Goal: Information Seeking & Learning: Learn about a topic

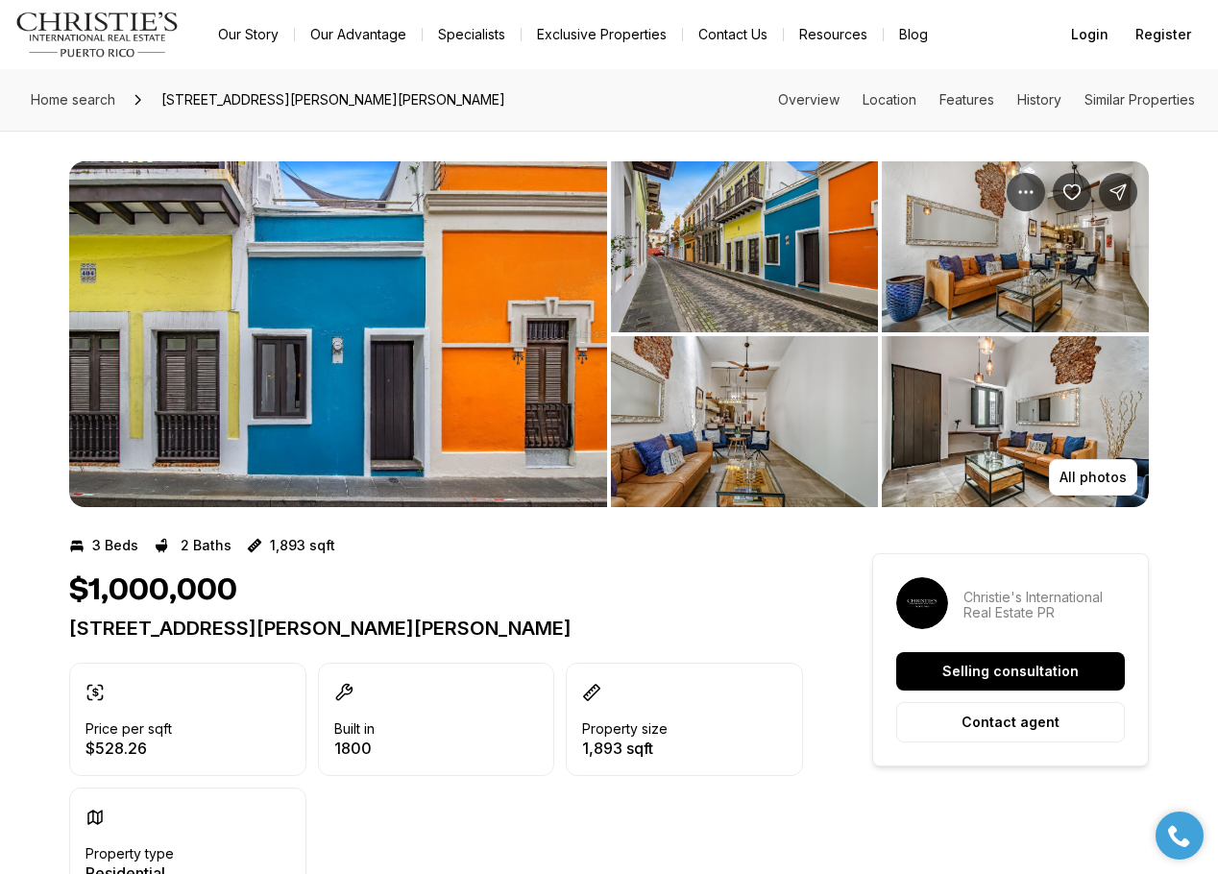
click at [363, 323] on img "View image gallery" at bounding box center [338, 334] width 538 height 346
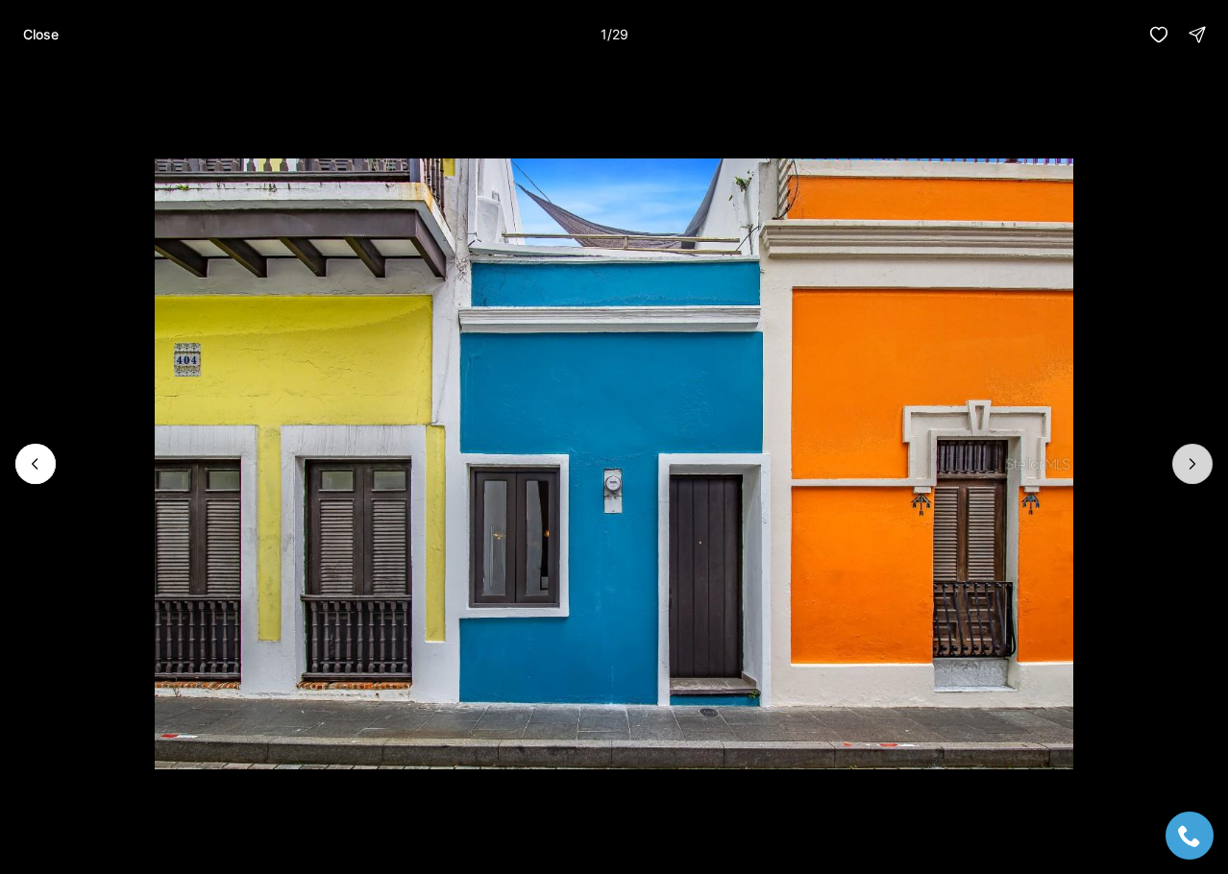
click at [1179, 464] on button "Next slide" at bounding box center [1192, 464] width 40 height 40
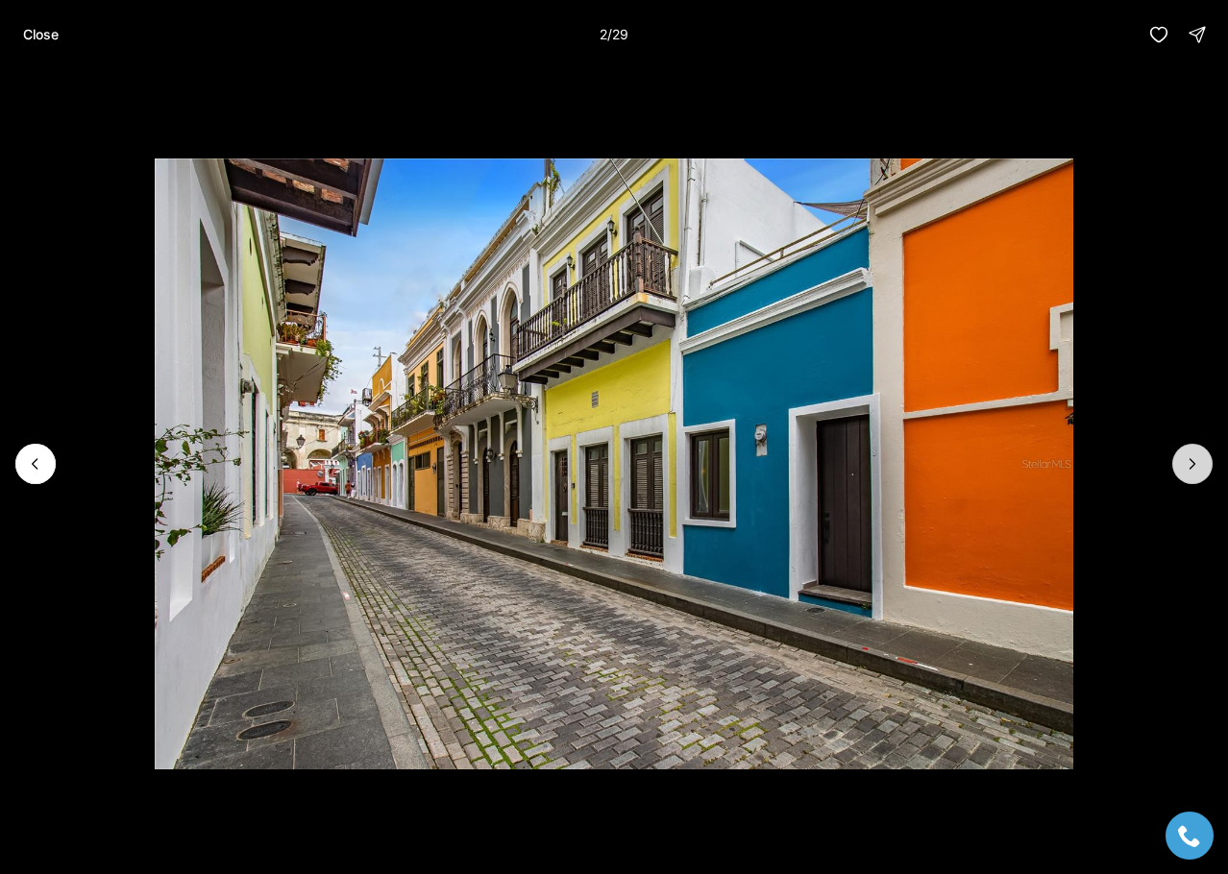
click at [1180, 464] on button "Next slide" at bounding box center [1192, 464] width 40 height 40
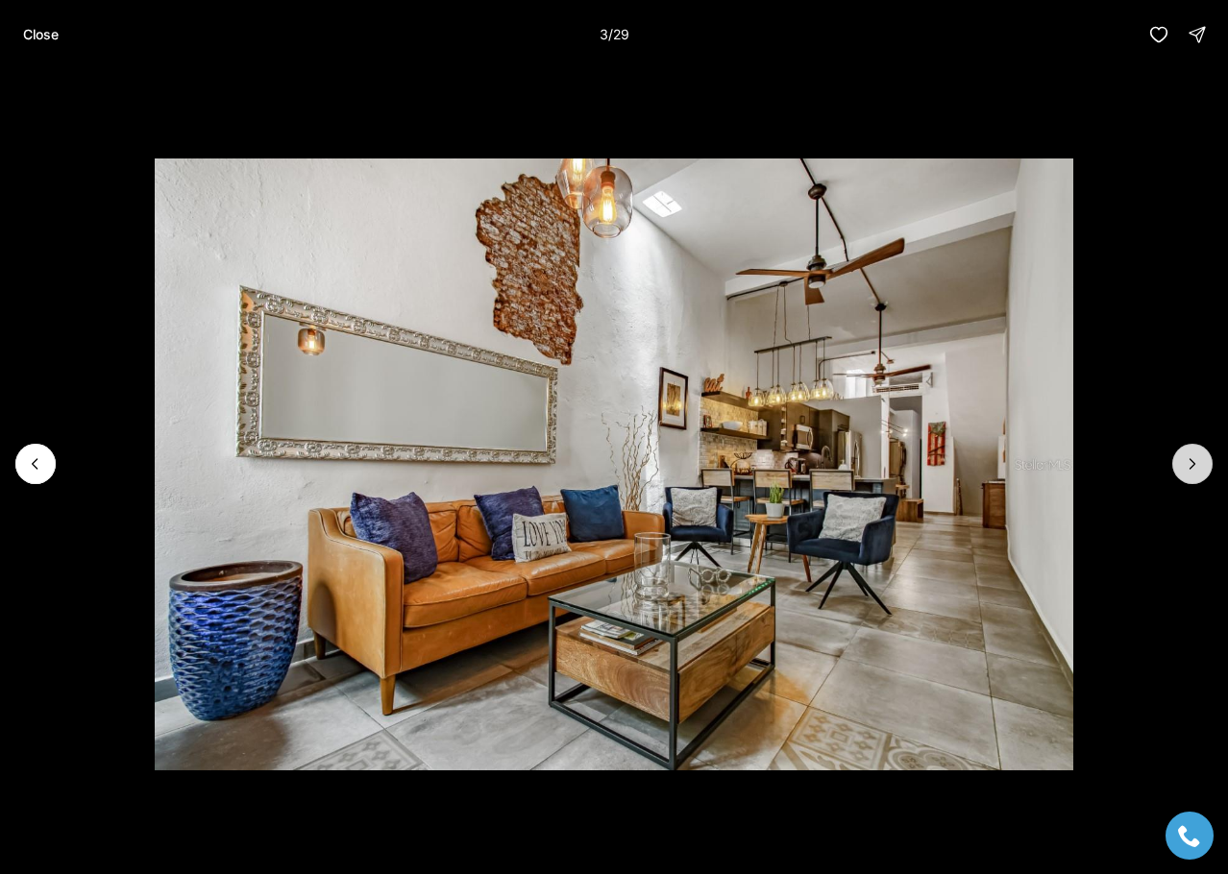
click at [1180, 464] on button "Next slide" at bounding box center [1192, 464] width 40 height 40
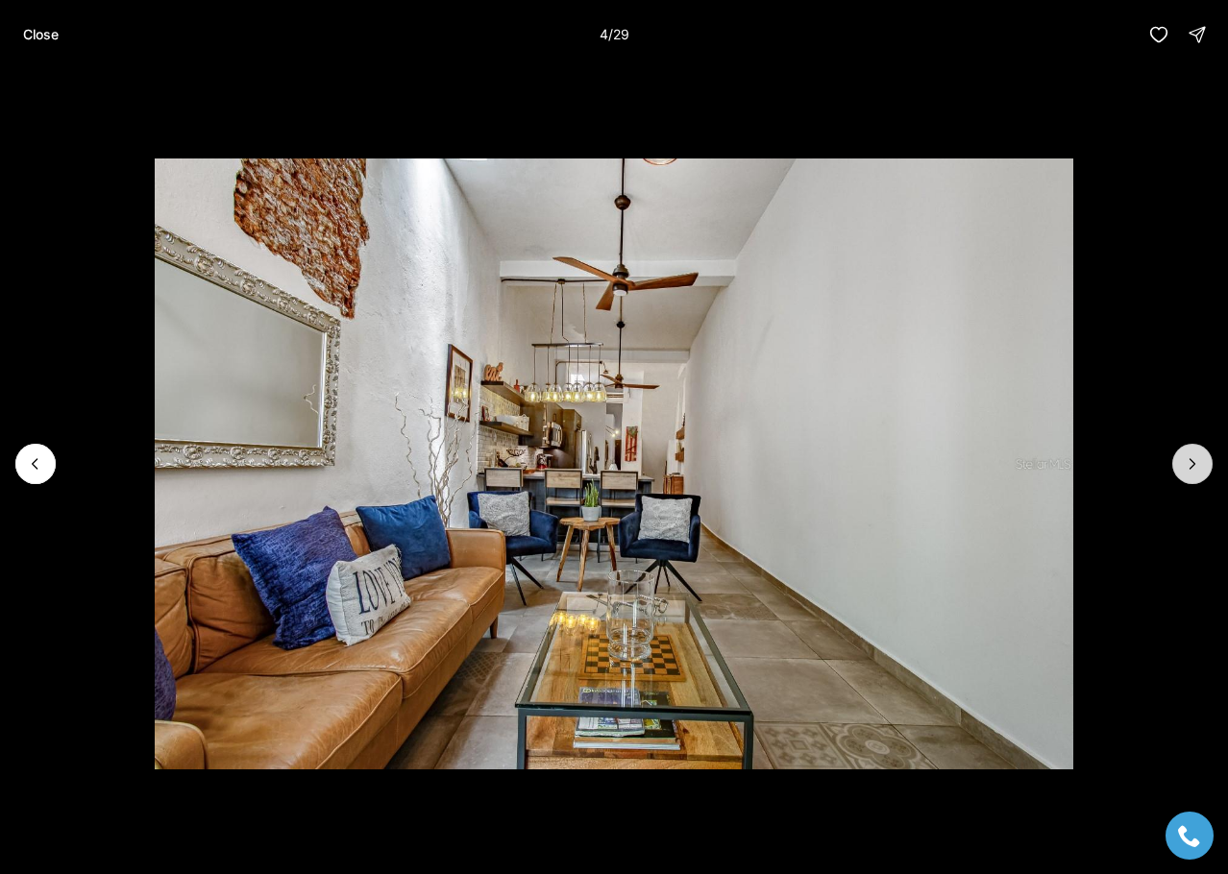
click at [1180, 464] on button "Next slide" at bounding box center [1192, 464] width 40 height 40
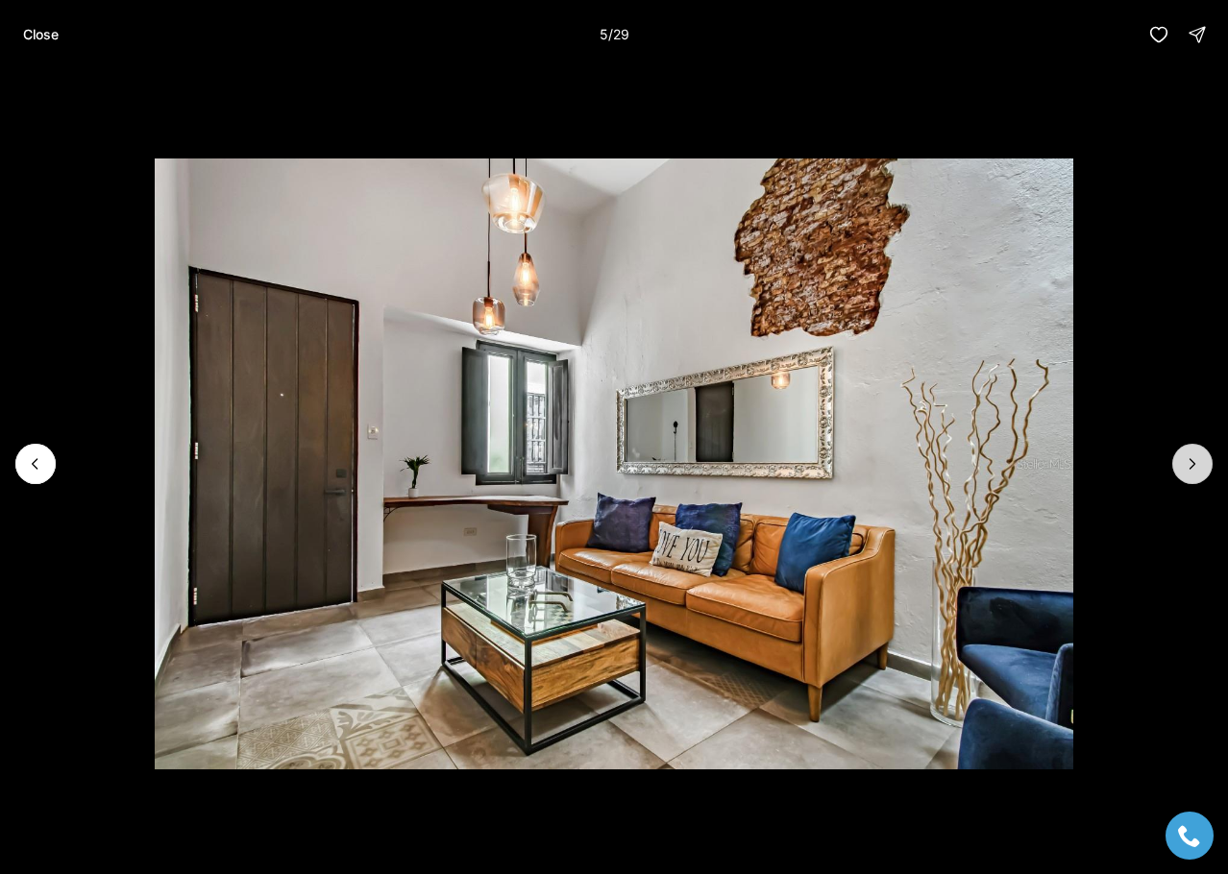
click at [1180, 464] on button "Next slide" at bounding box center [1192, 464] width 40 height 40
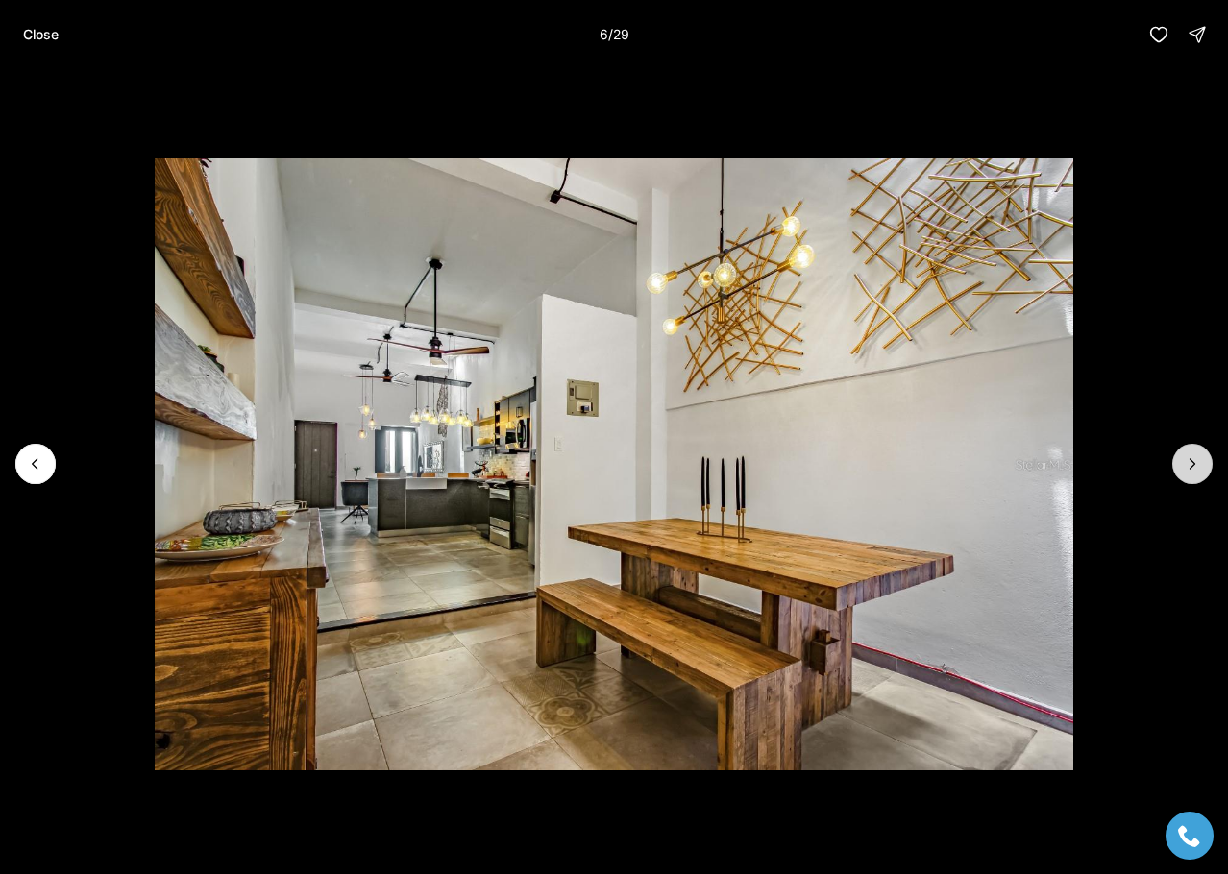
click at [1180, 464] on button "Next slide" at bounding box center [1192, 464] width 40 height 40
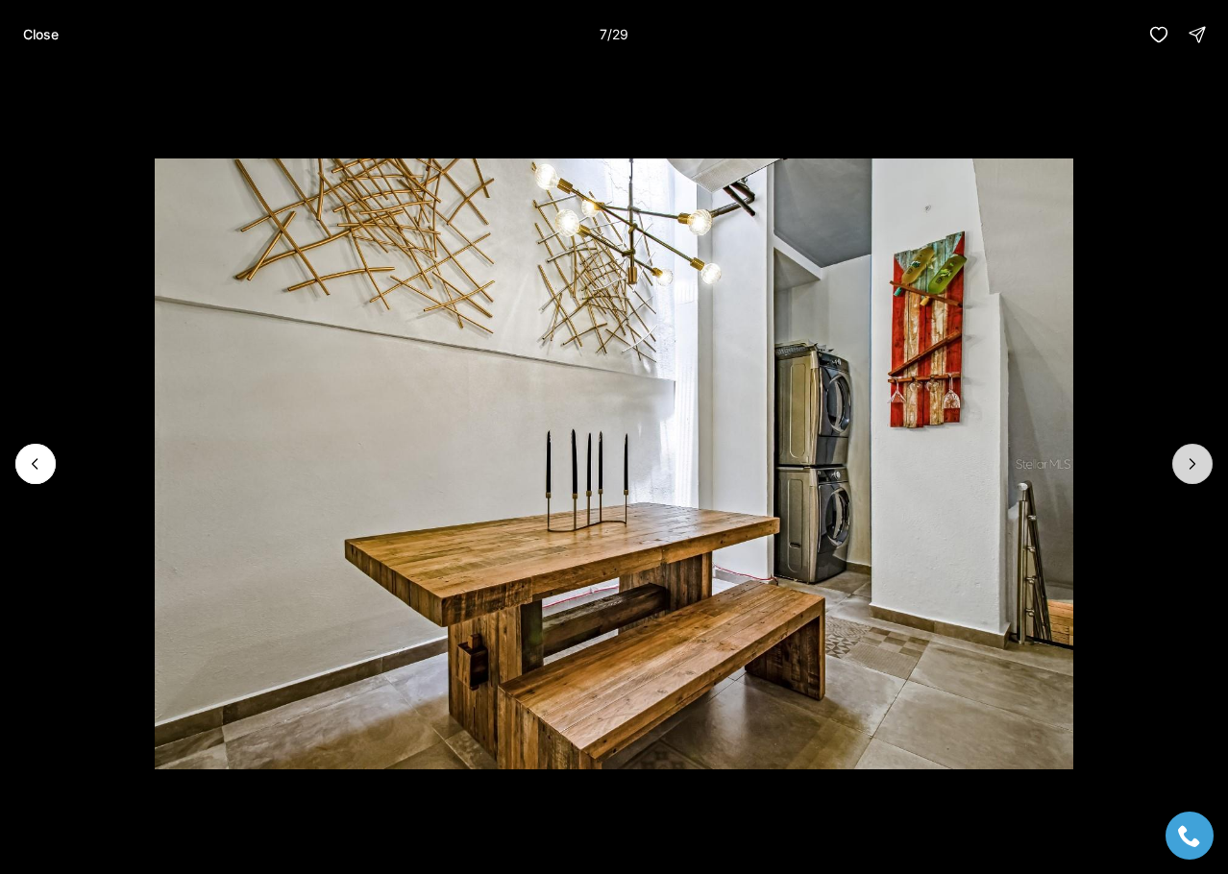
click at [1180, 464] on button "Next slide" at bounding box center [1192, 464] width 40 height 40
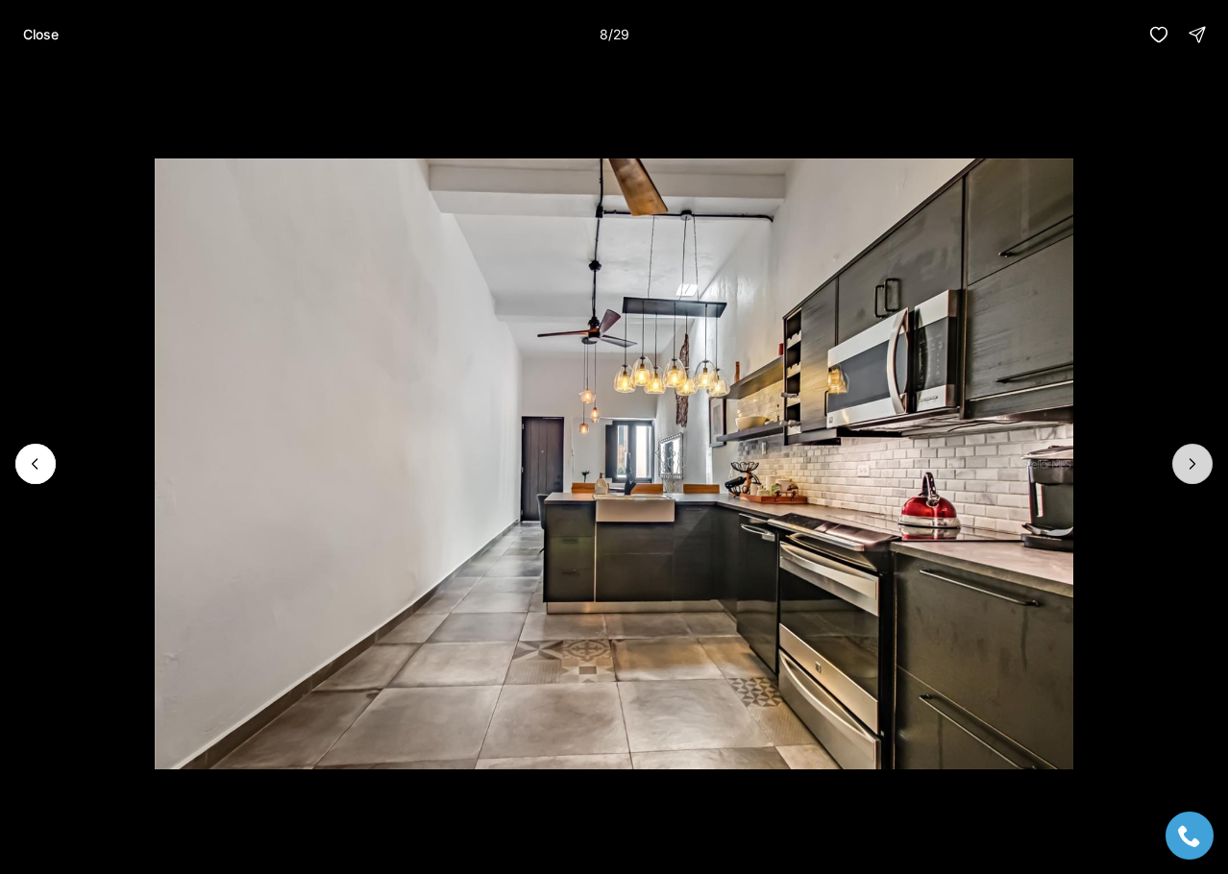
click at [1180, 464] on button "Next slide" at bounding box center [1192, 464] width 40 height 40
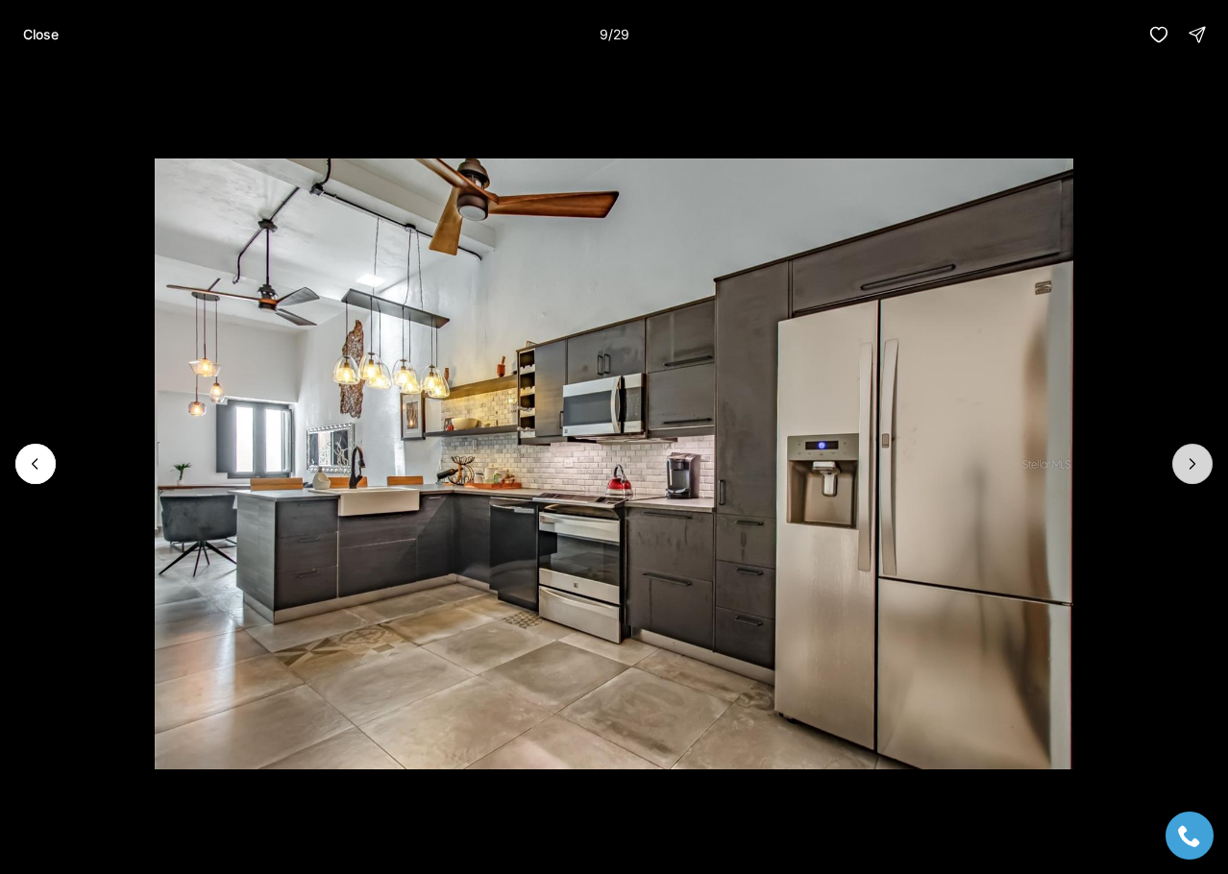
click at [1180, 464] on button "Next slide" at bounding box center [1192, 464] width 40 height 40
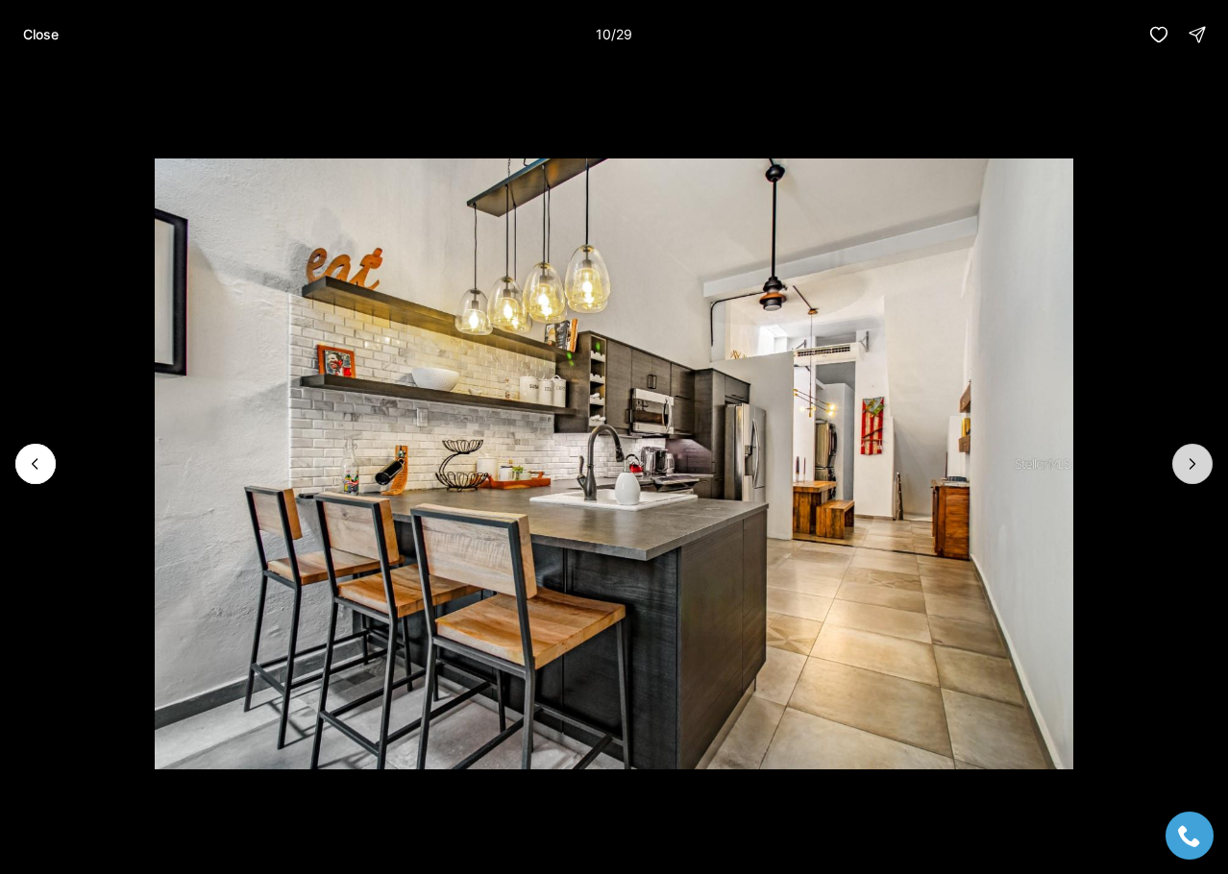
click at [1180, 464] on button "Next slide" at bounding box center [1192, 464] width 40 height 40
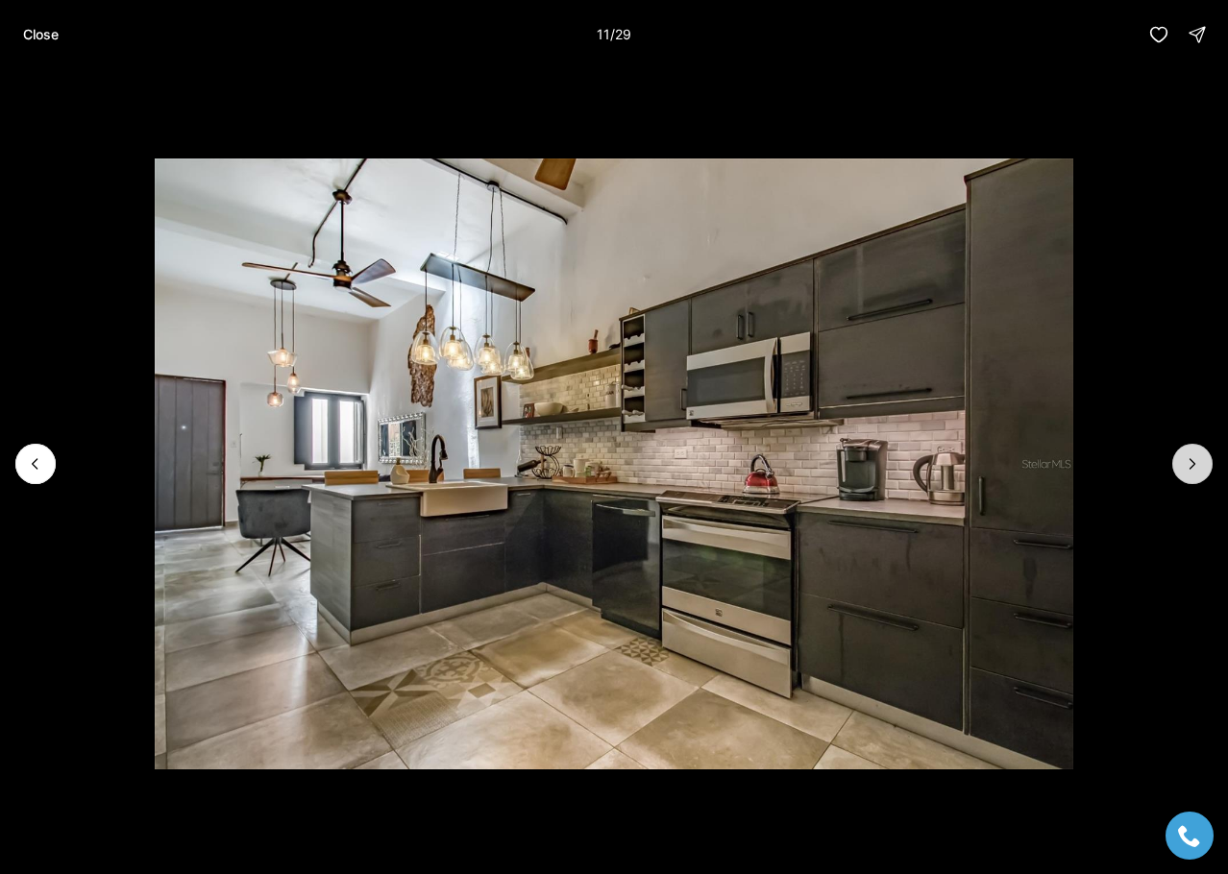
click at [1180, 464] on button "Next slide" at bounding box center [1192, 464] width 40 height 40
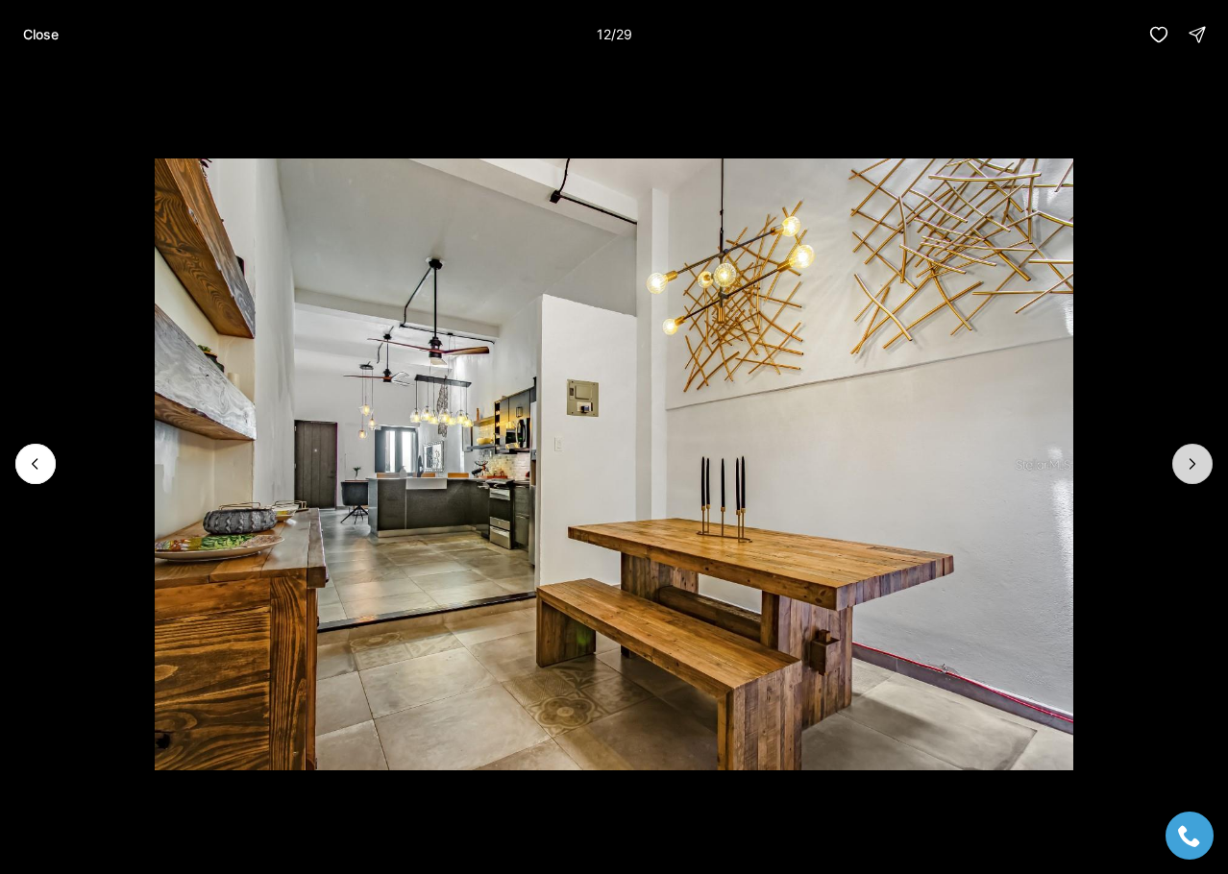
click at [1180, 464] on button "Next slide" at bounding box center [1192, 464] width 40 height 40
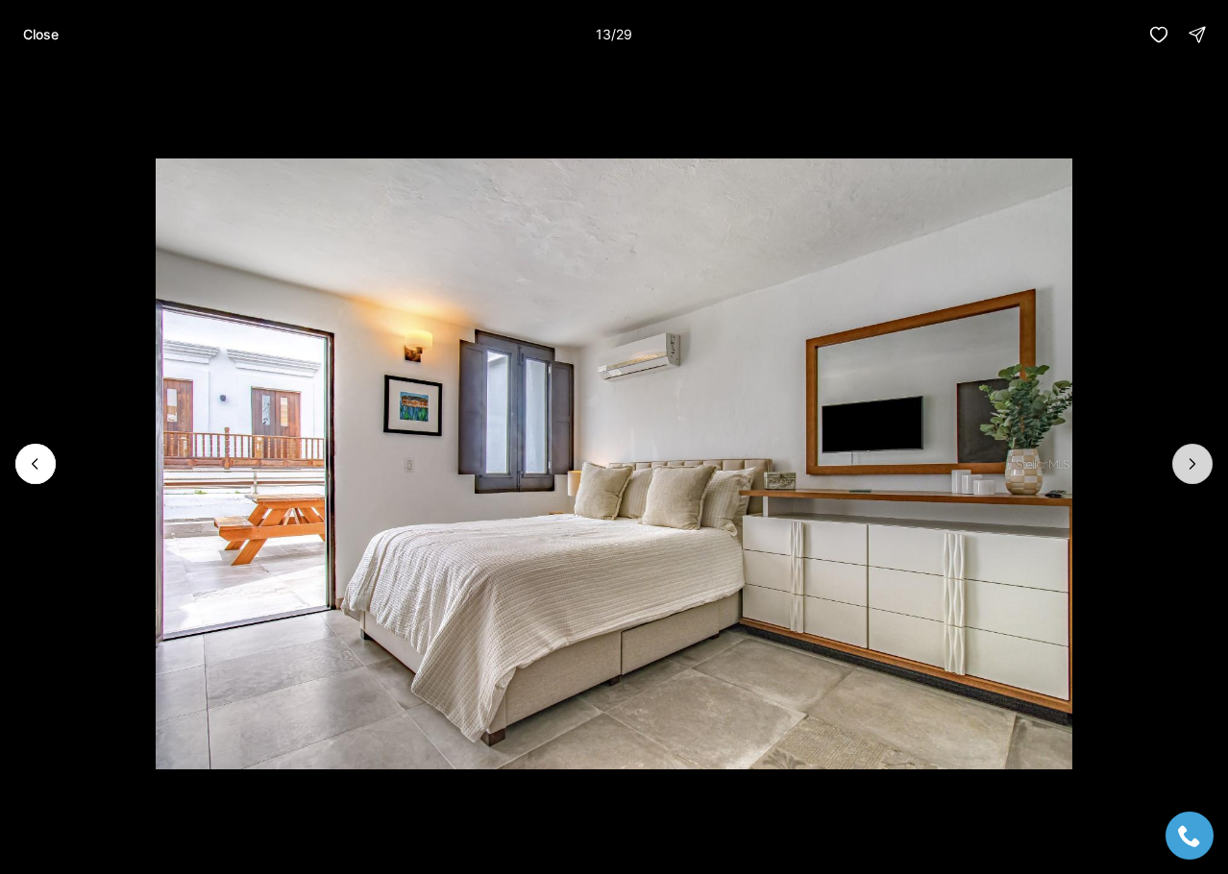
click at [1180, 464] on button "Next slide" at bounding box center [1192, 464] width 40 height 40
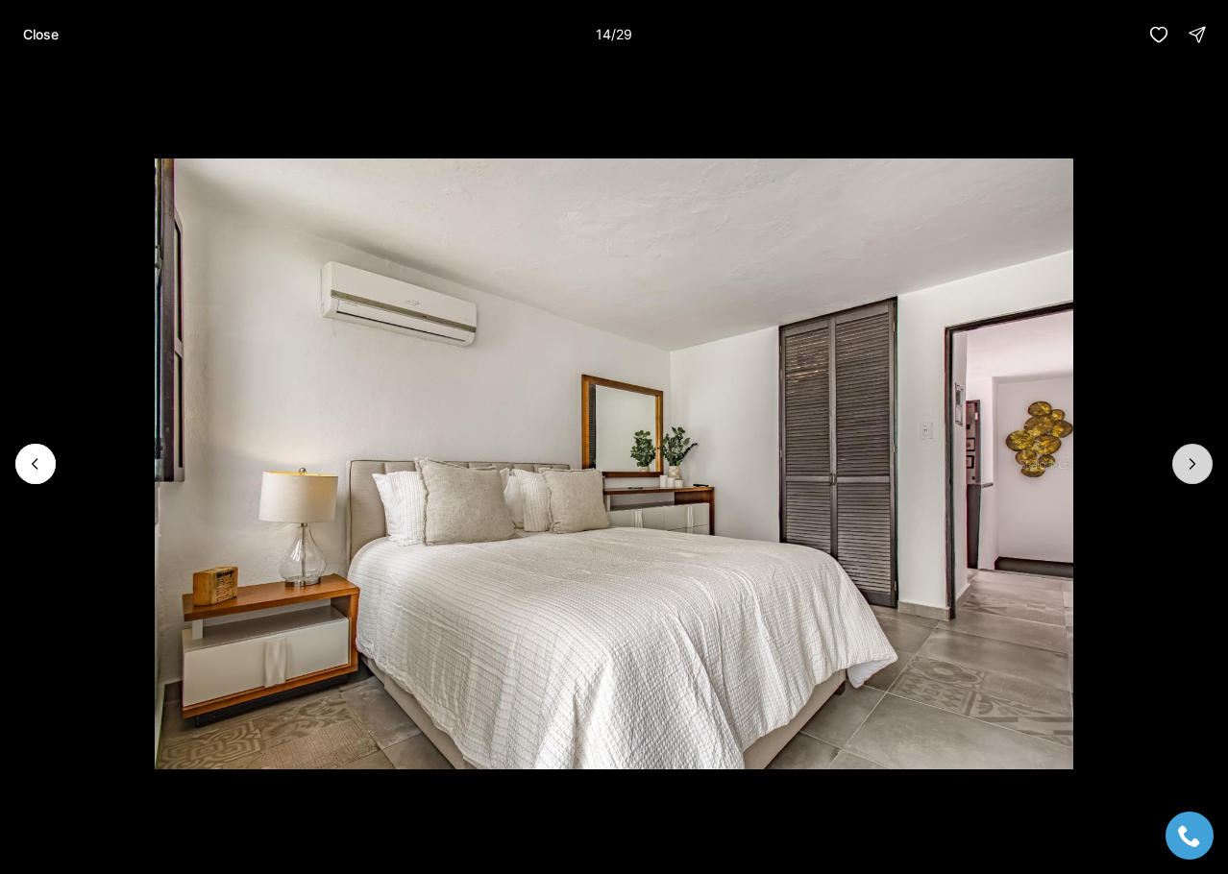
click at [1180, 464] on button "Next slide" at bounding box center [1192, 464] width 40 height 40
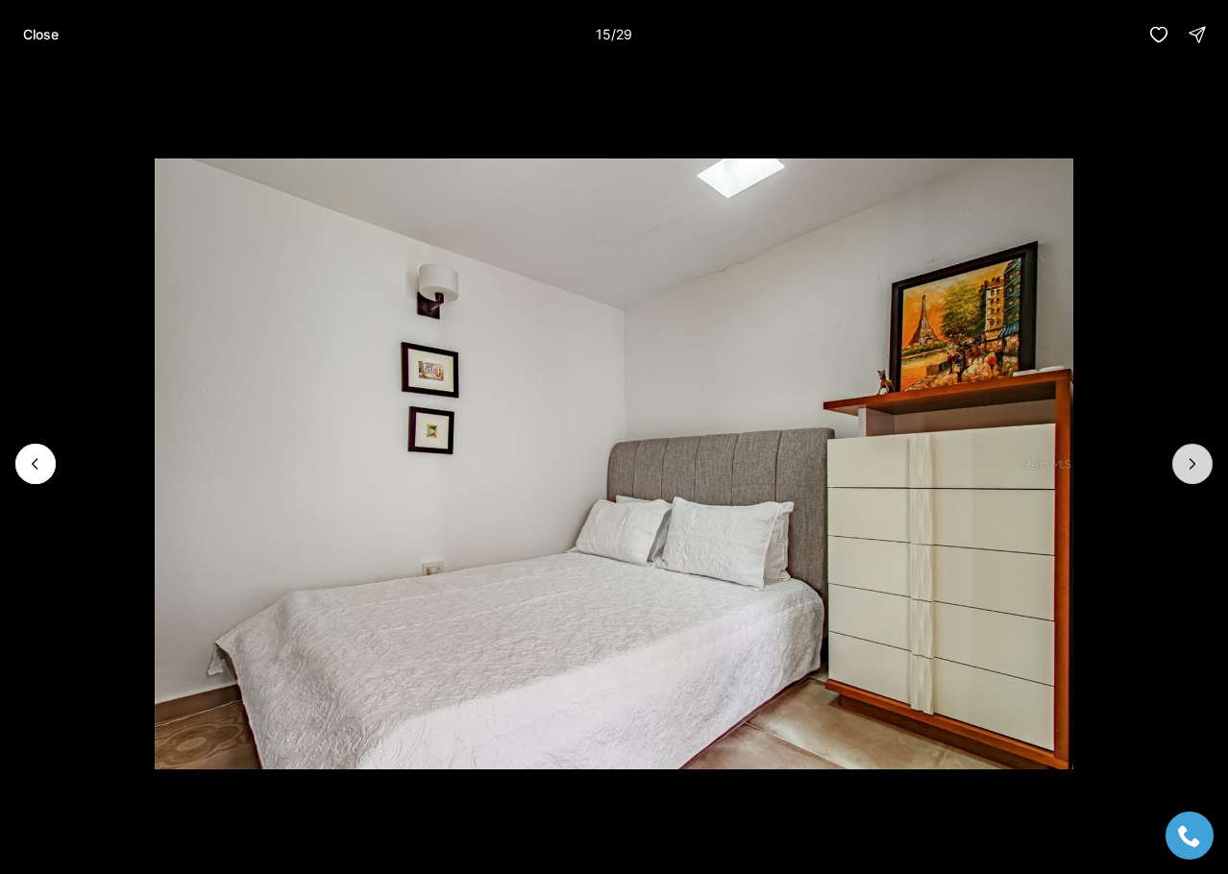
click at [1180, 464] on button "Next slide" at bounding box center [1192, 464] width 40 height 40
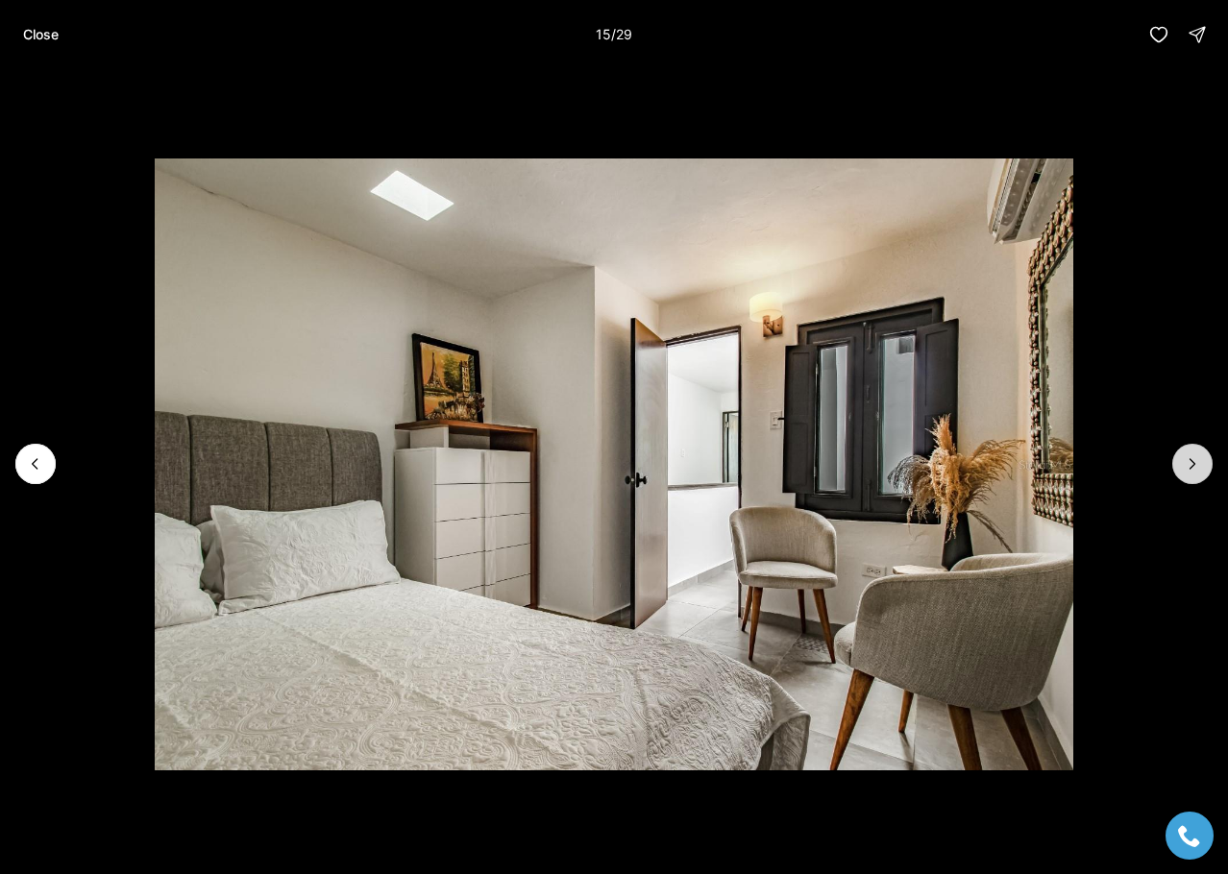
click at [1180, 464] on button "Next slide" at bounding box center [1192, 464] width 40 height 40
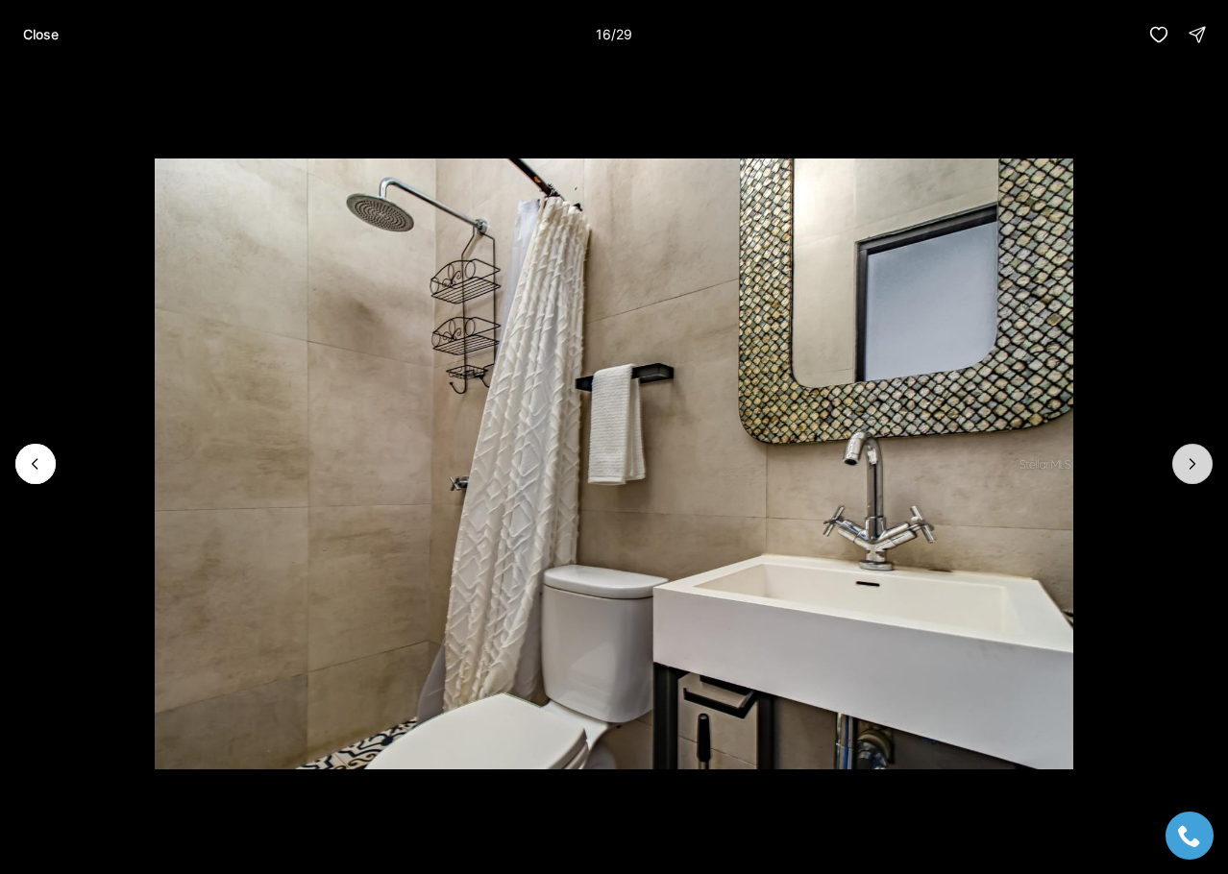
click at [1180, 464] on button "Next slide" at bounding box center [1192, 464] width 40 height 40
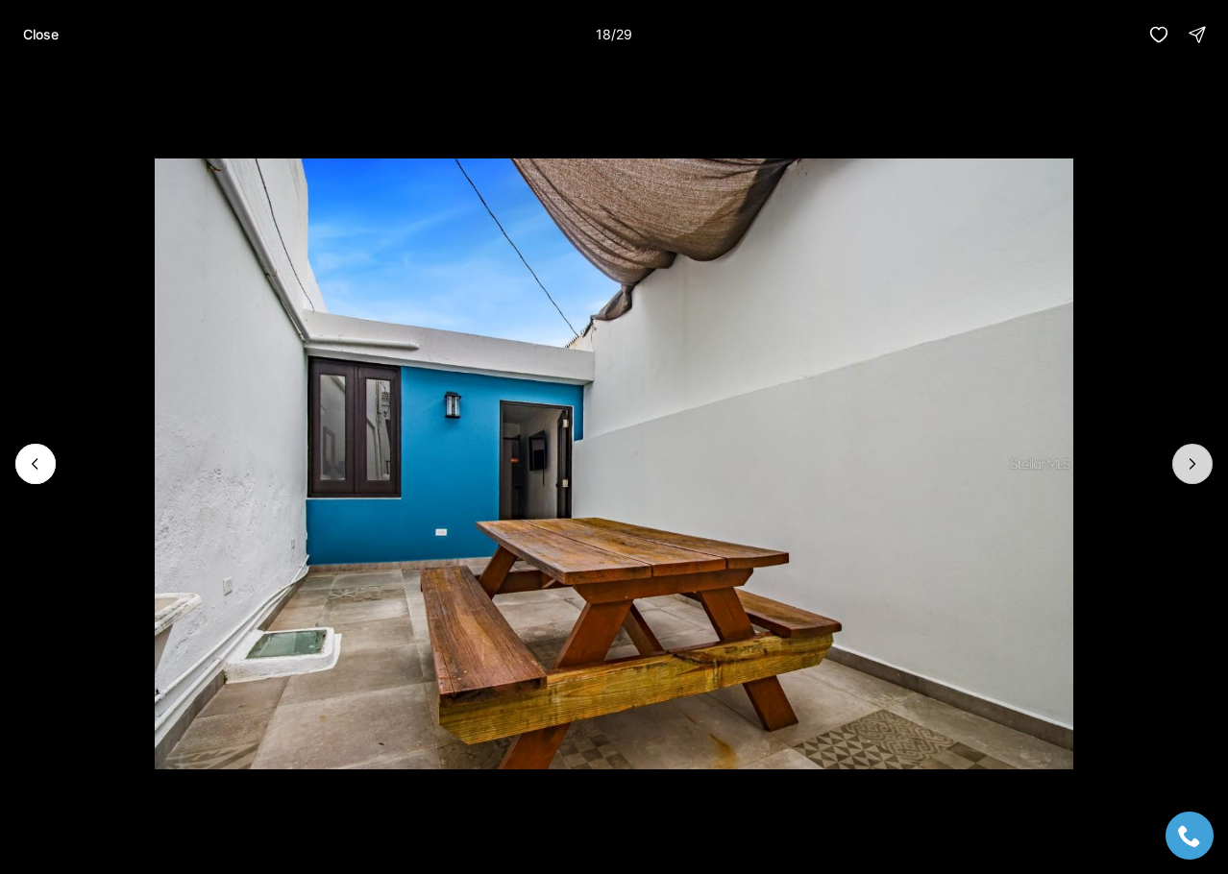
click at [1180, 464] on button "Next slide" at bounding box center [1192, 464] width 40 height 40
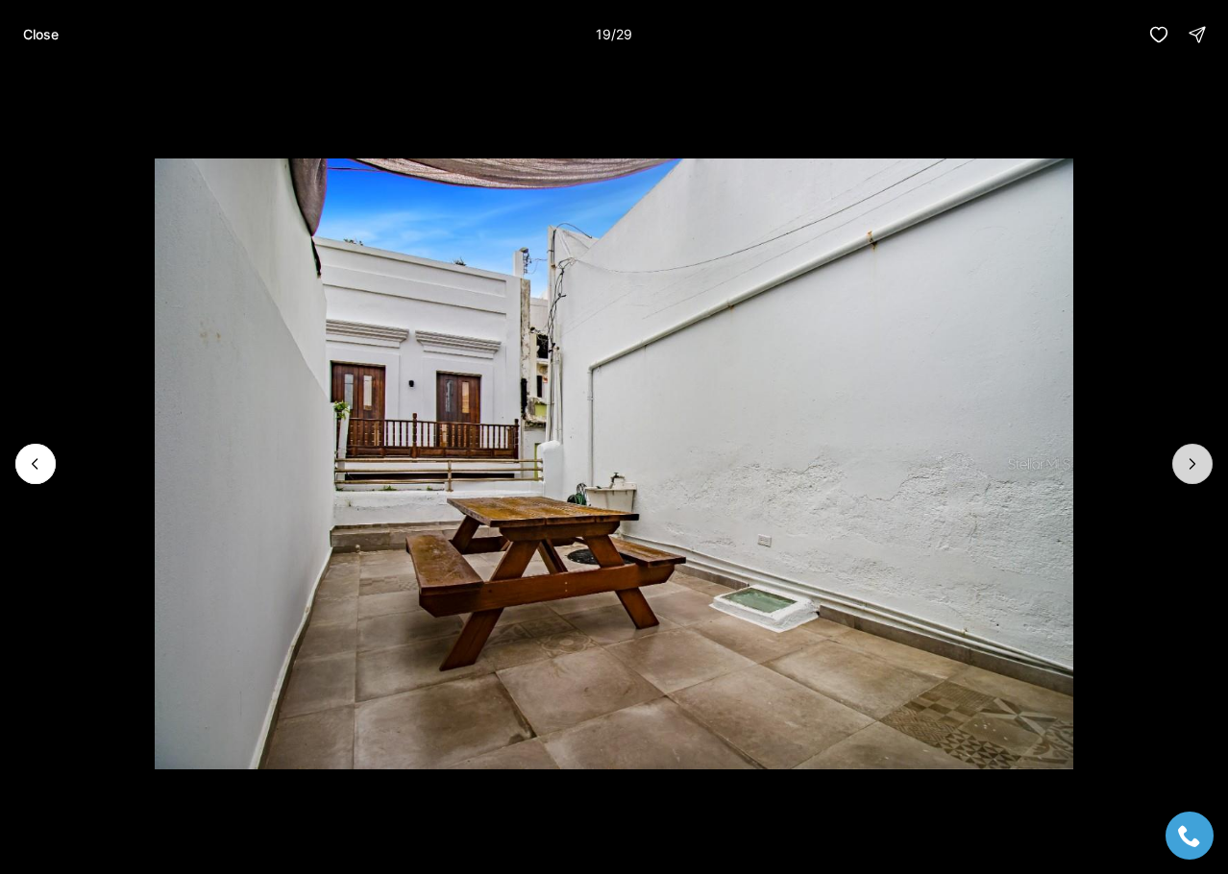
click at [1187, 467] on icon "Next slide" at bounding box center [1192, 463] width 19 height 19
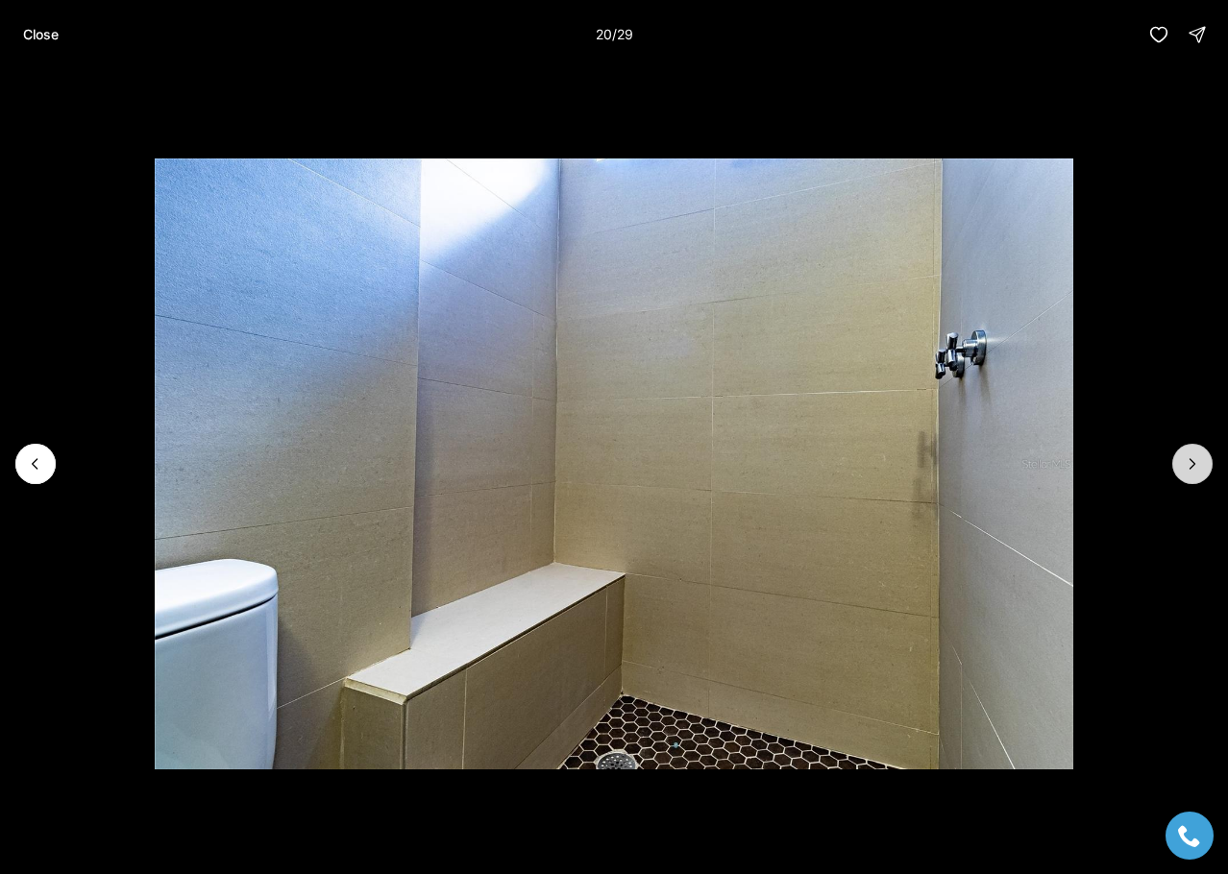
click at [1186, 468] on icon "Next slide" at bounding box center [1192, 463] width 19 height 19
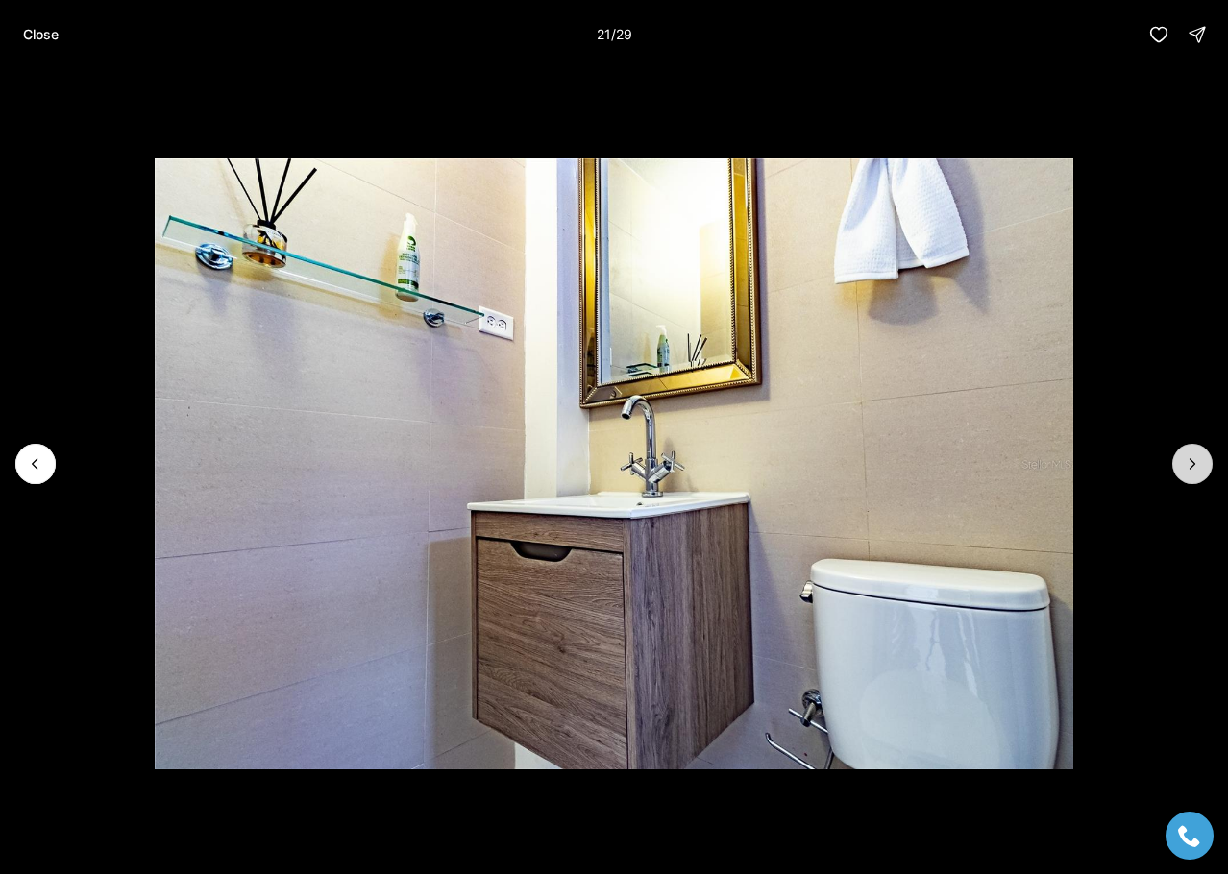
click at [1186, 468] on icon "Next slide" at bounding box center [1192, 463] width 19 height 19
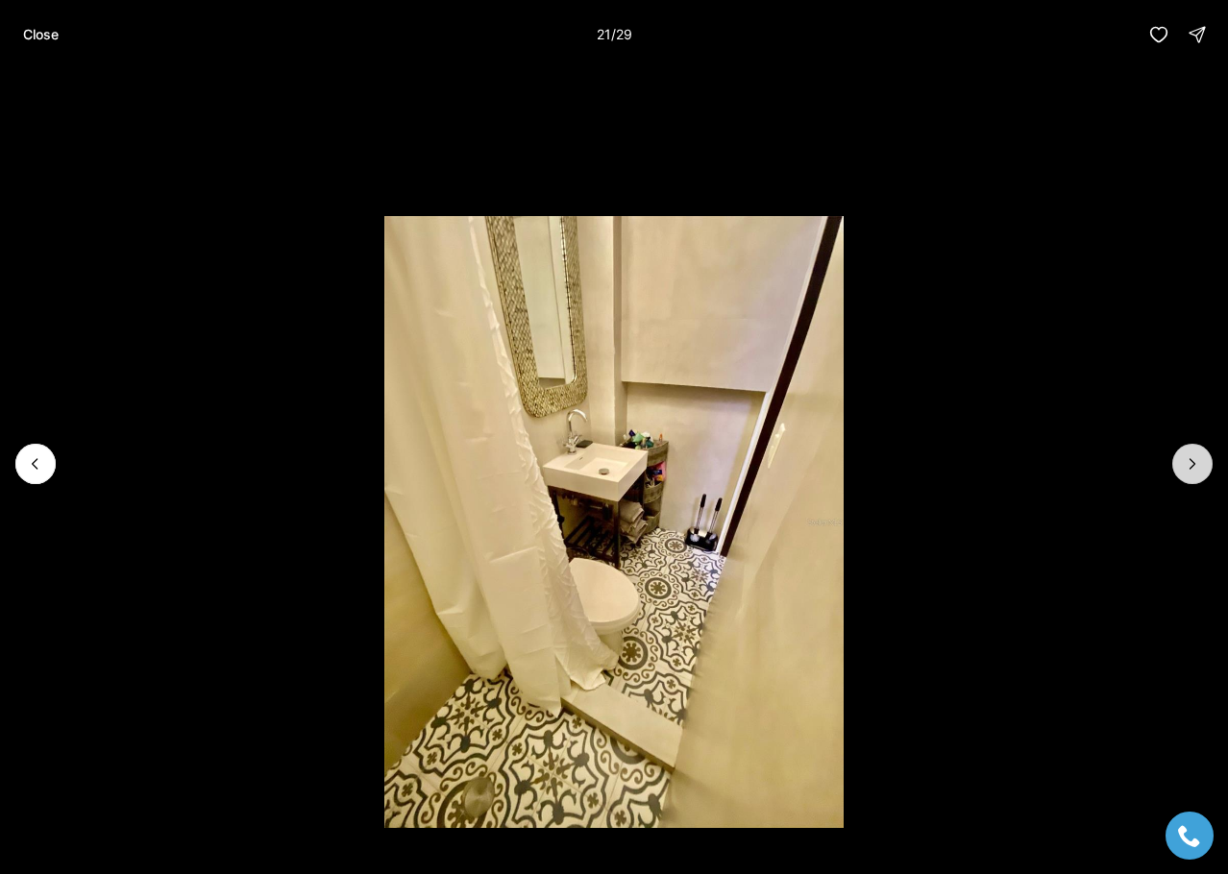
click at [1186, 468] on icon "Next slide" at bounding box center [1192, 463] width 19 height 19
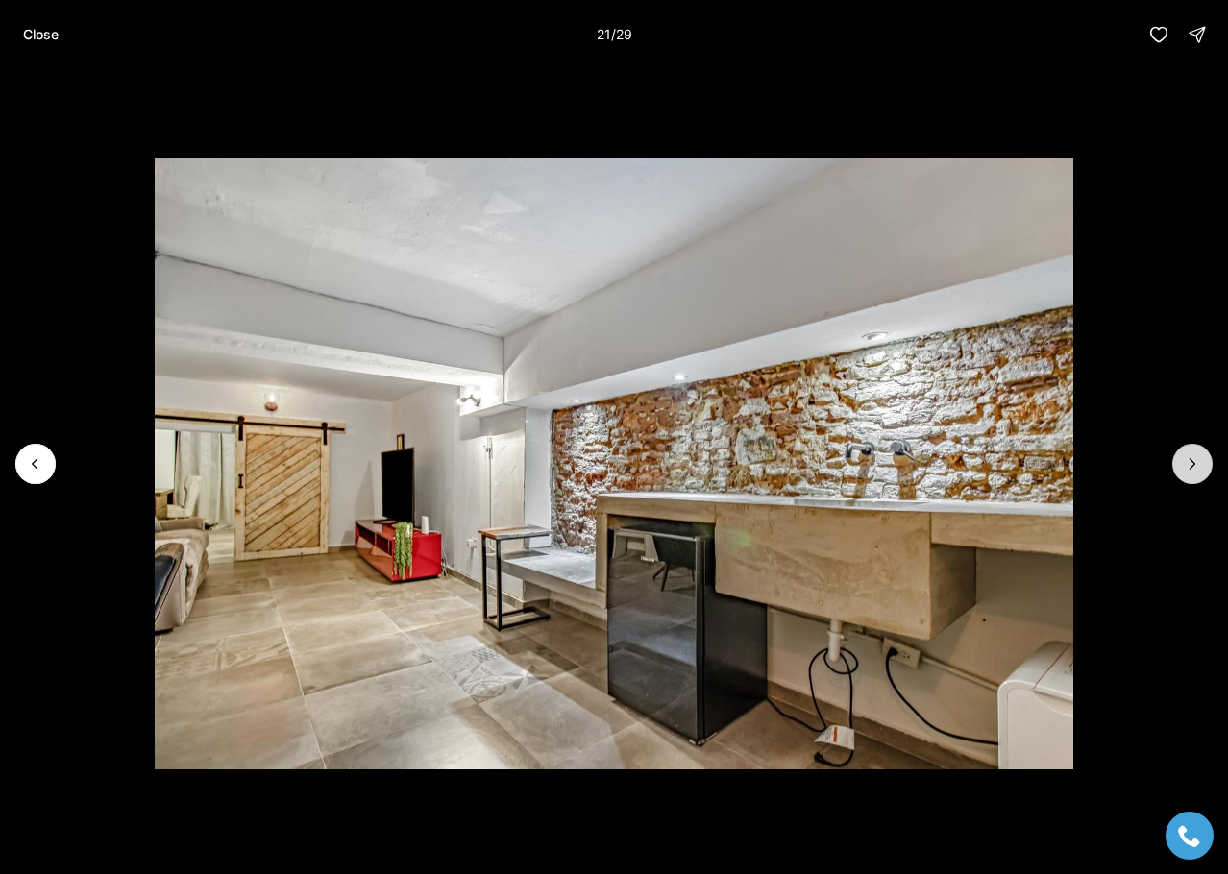
click at [1186, 468] on icon "Next slide" at bounding box center [1192, 463] width 19 height 19
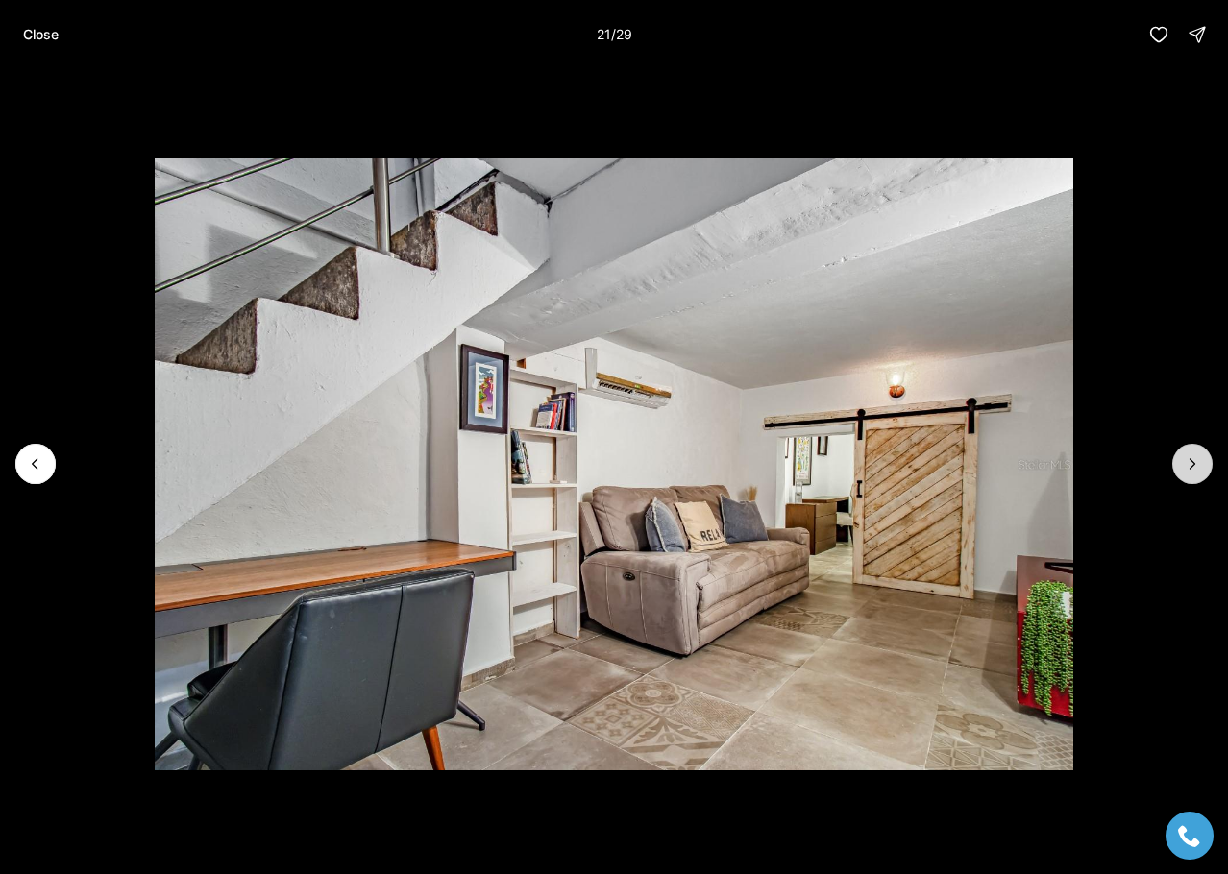
click at [1186, 468] on icon "Next slide" at bounding box center [1192, 463] width 19 height 19
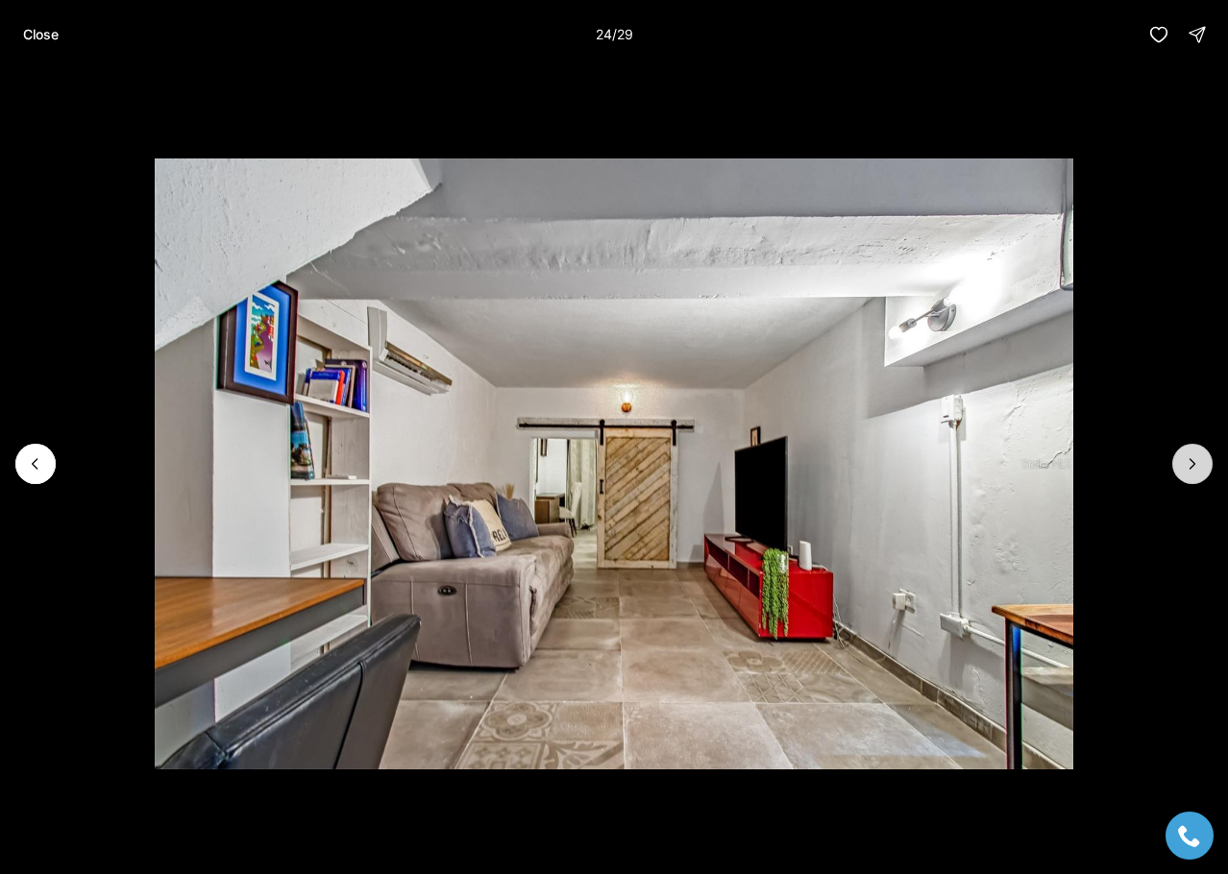
click at [1186, 468] on icon "Next slide" at bounding box center [1192, 463] width 19 height 19
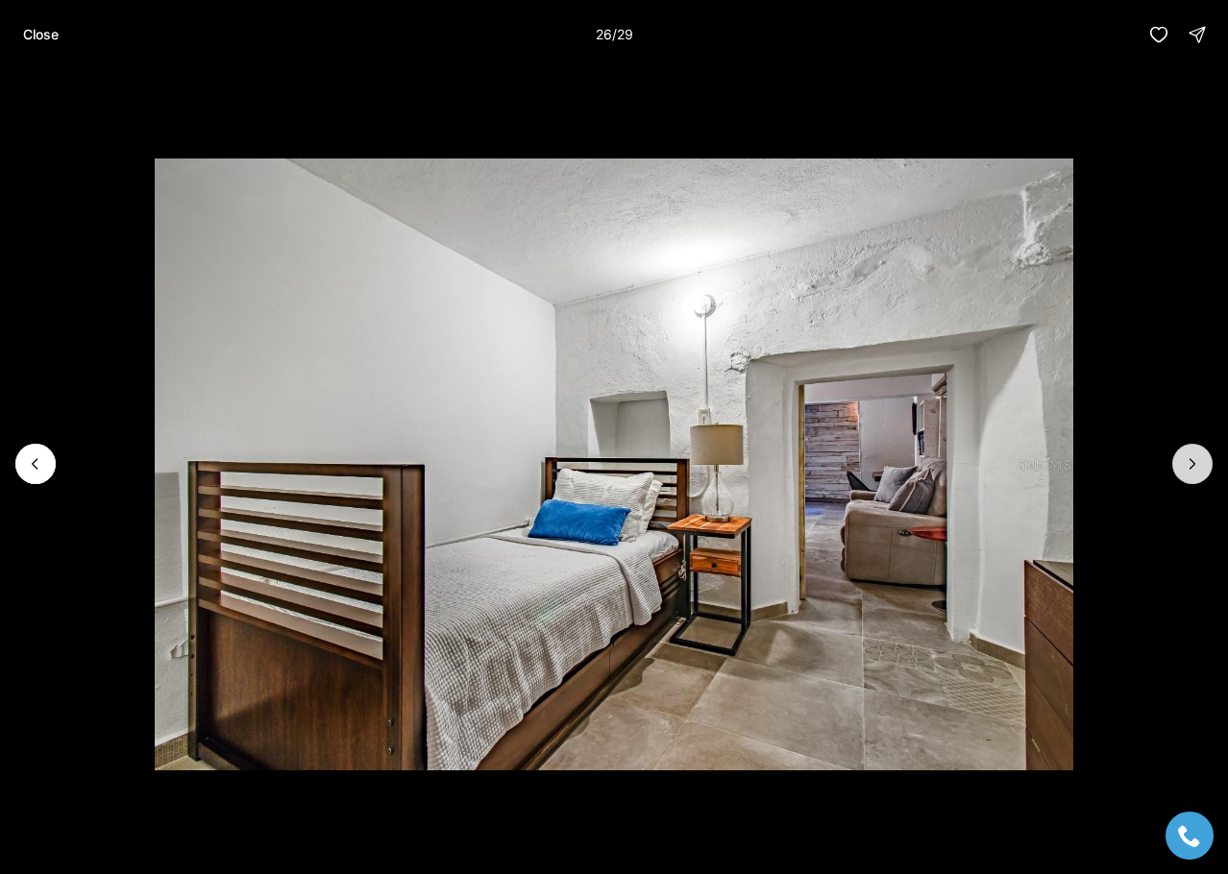
click at [1186, 468] on icon "Next slide" at bounding box center [1192, 463] width 19 height 19
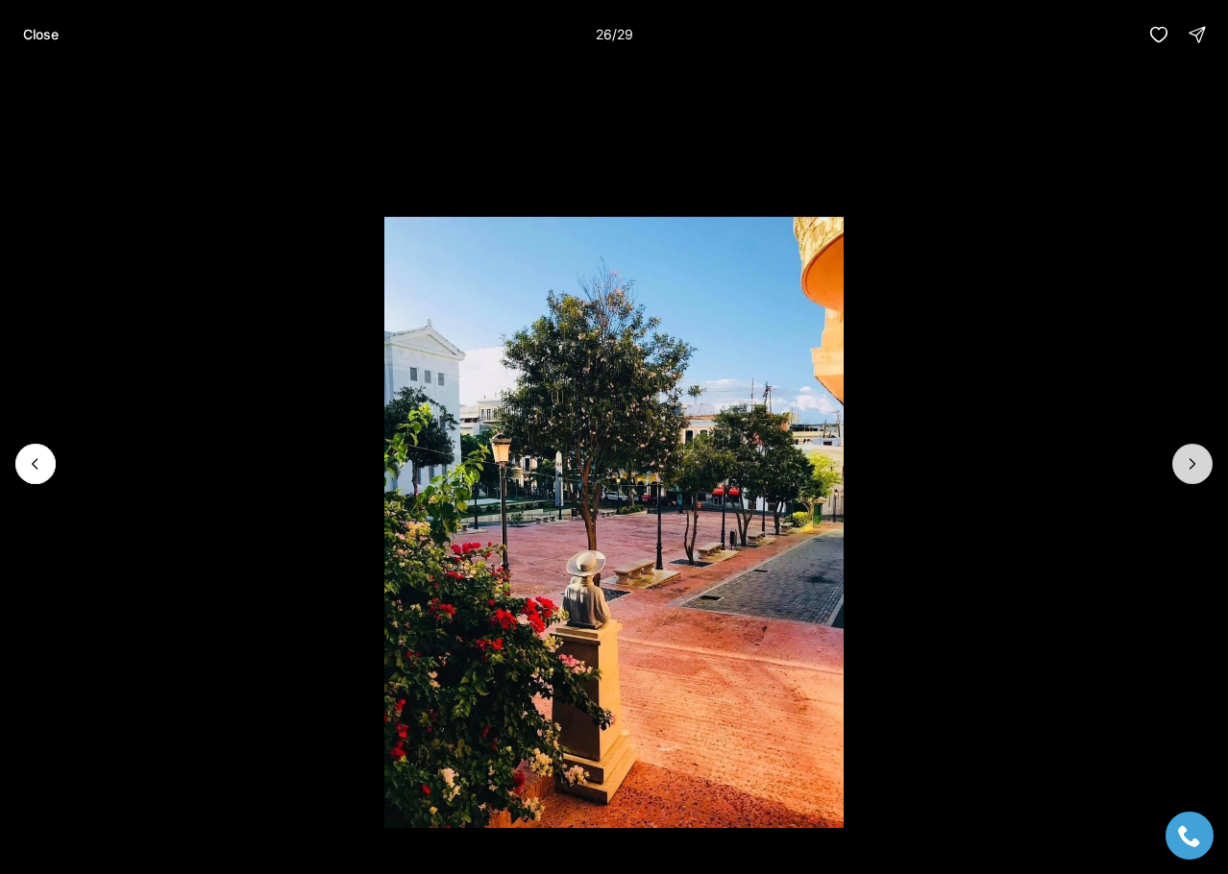
click at [1186, 468] on icon "Next slide" at bounding box center [1192, 463] width 19 height 19
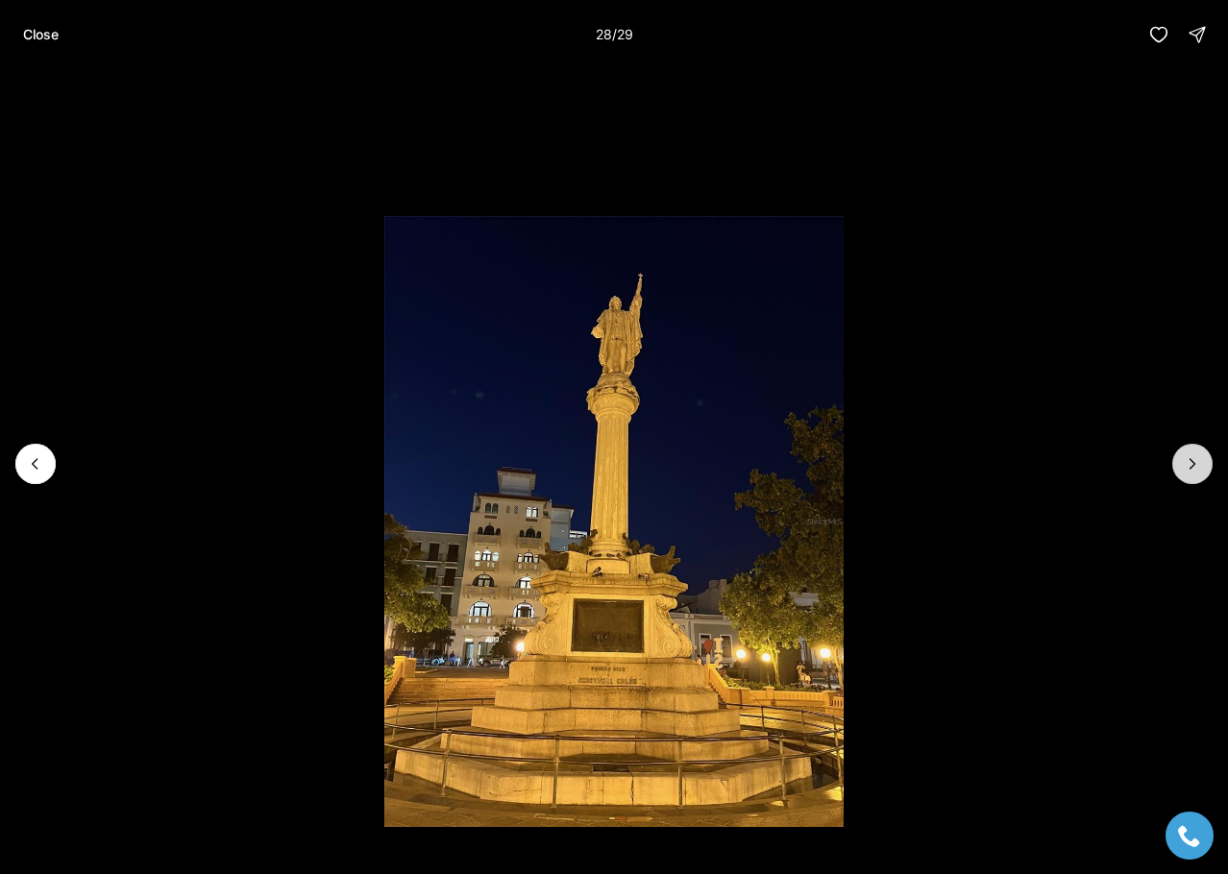
click at [1186, 468] on icon "Next slide" at bounding box center [1192, 463] width 19 height 19
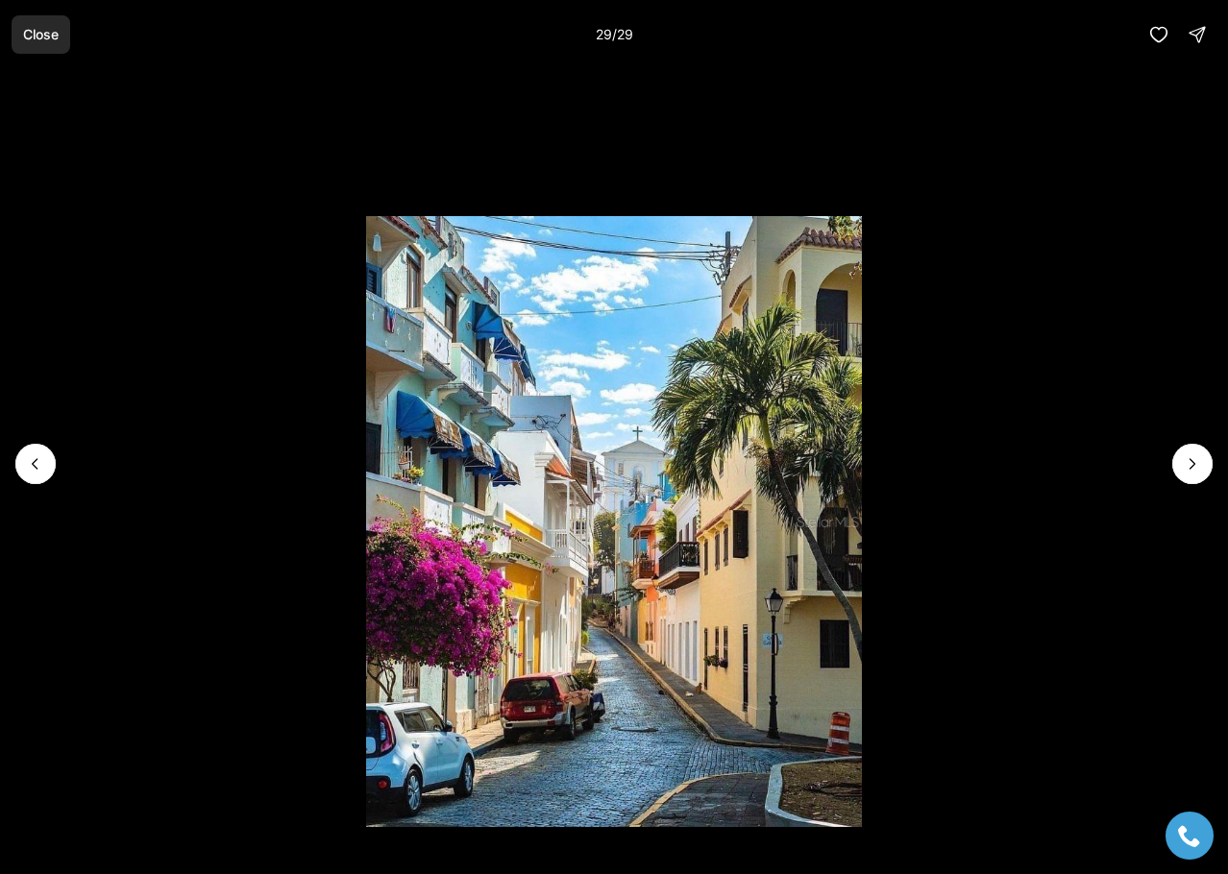
click at [45, 32] on p "Close" at bounding box center [41, 34] width 36 height 15
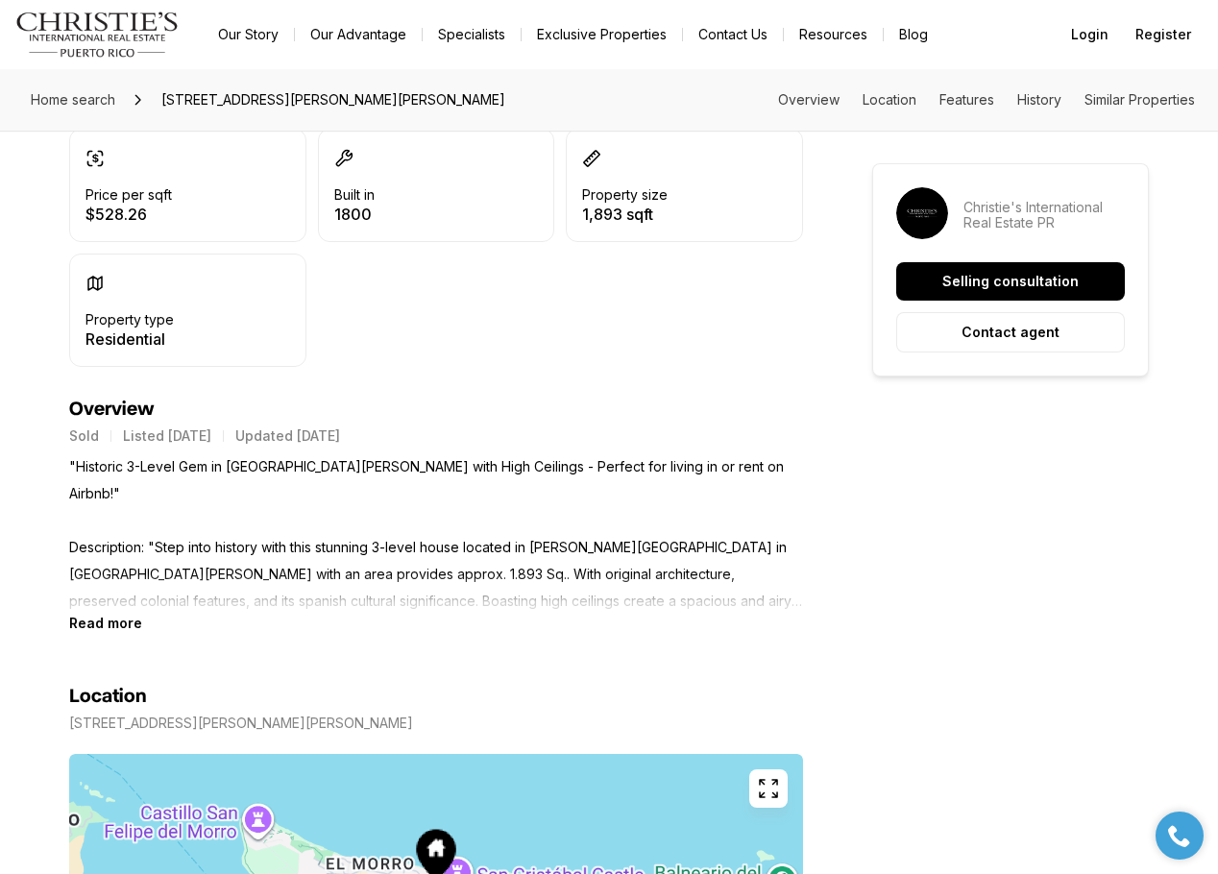
scroll to position [576, 0]
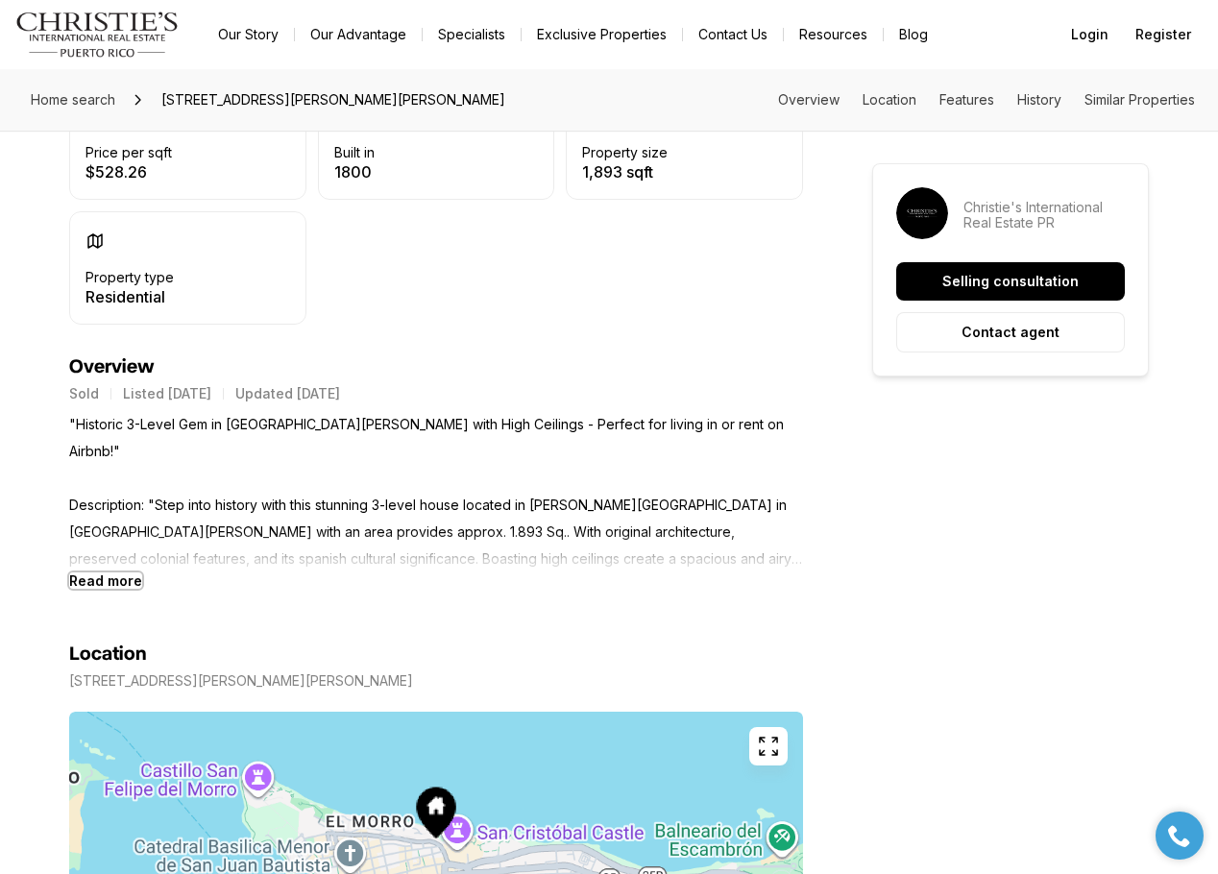
click at [102, 586] on b "Read more" at bounding box center [105, 581] width 73 height 16
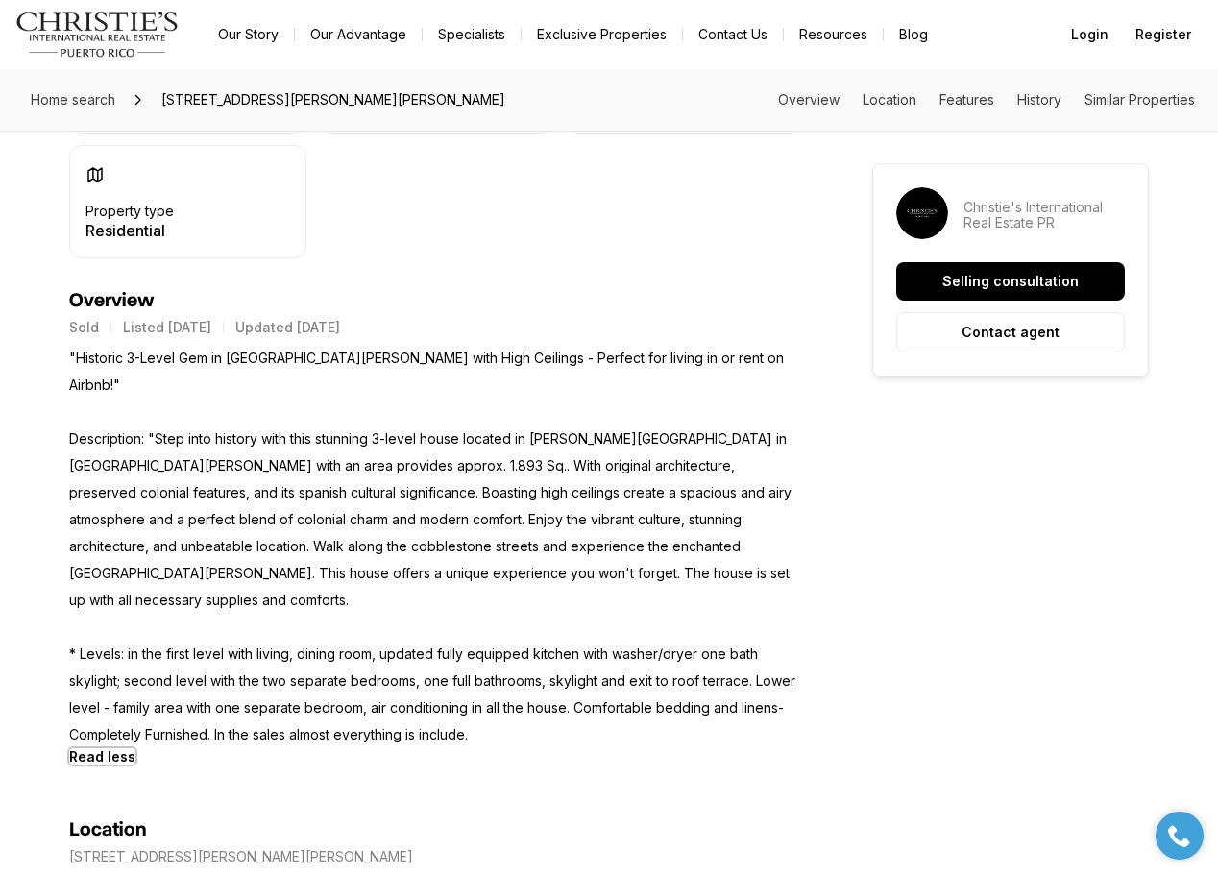
scroll to position [673, 0]
